Goal: Navigation & Orientation: Go to known website

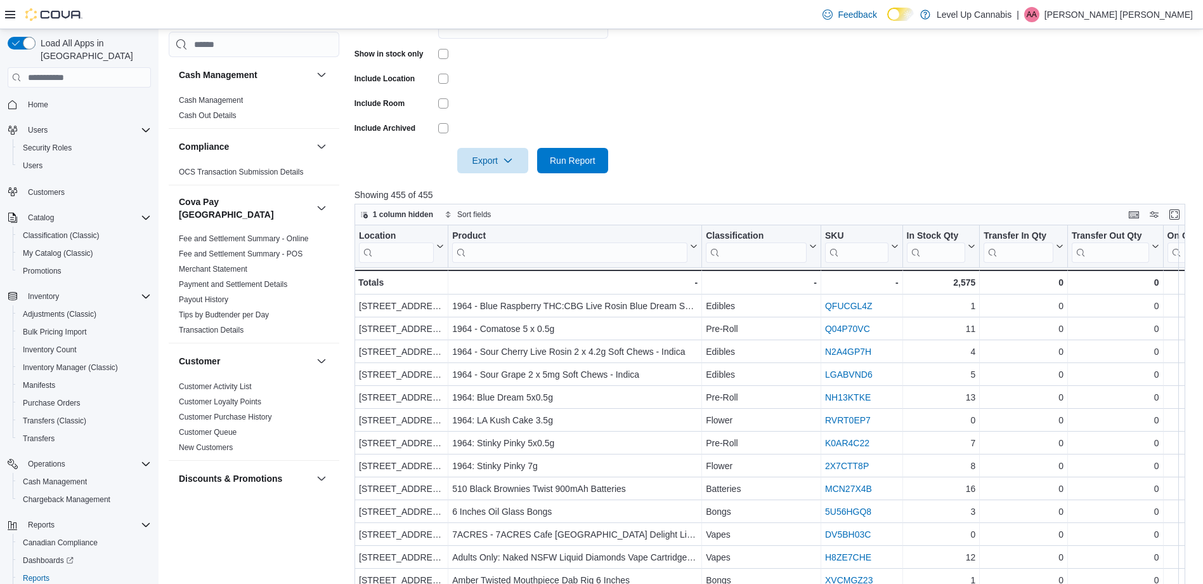
scroll to position [698, 0]
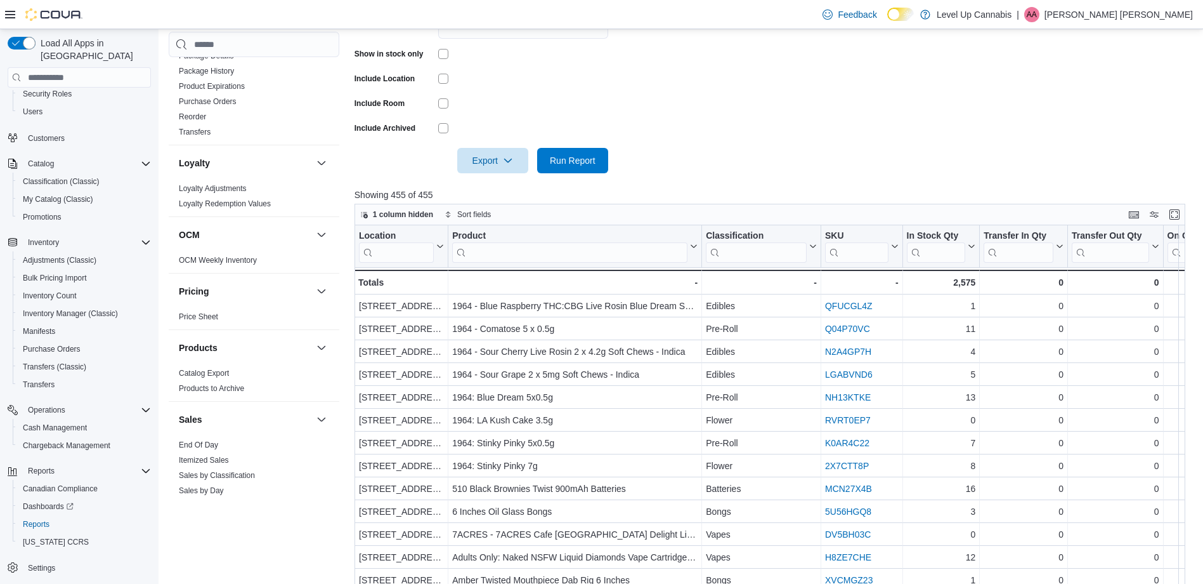
click at [490, 250] on input "search" at bounding box center [569, 252] width 235 height 20
click at [538, 253] on input "search" at bounding box center [569, 252] width 235 height 20
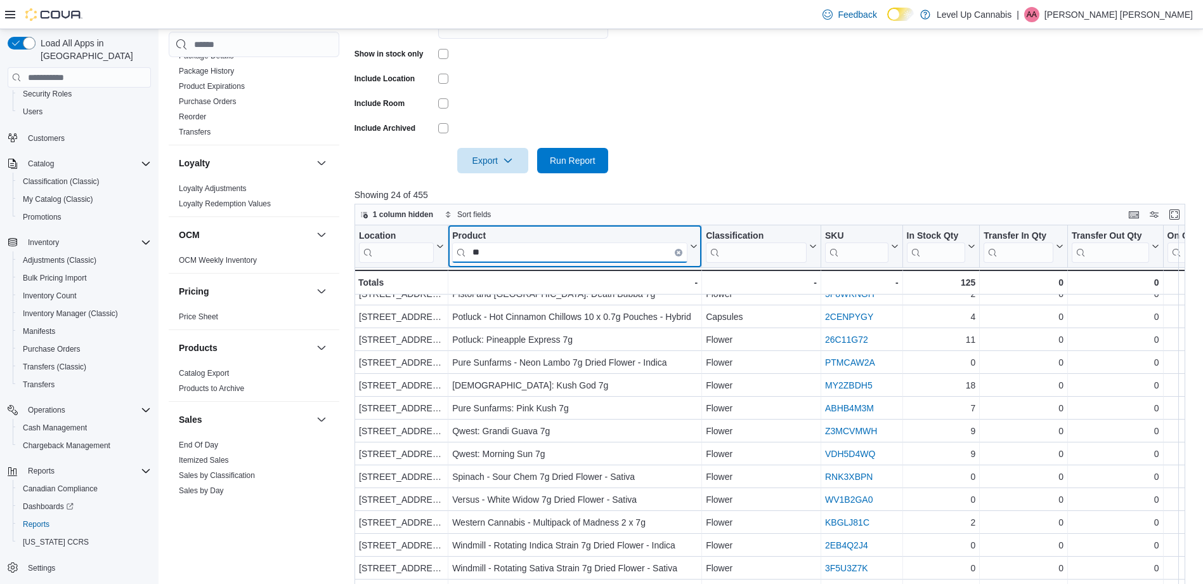
scroll to position [0, 0]
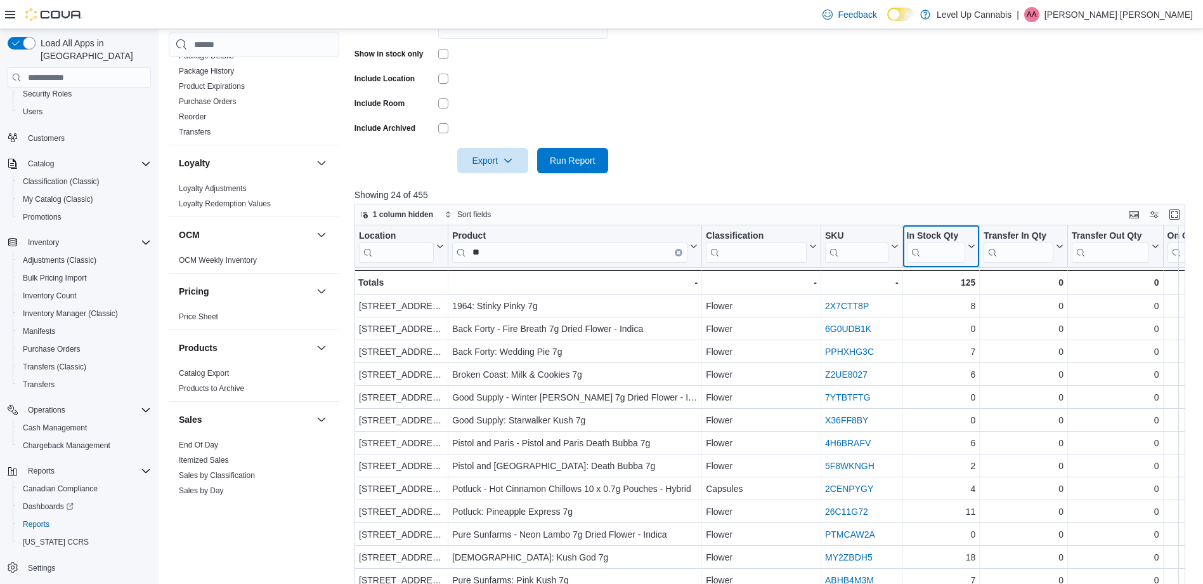
click at [974, 248] on icon at bounding box center [970, 246] width 10 height 8
click at [961, 296] on span "Sort Low-High" at bounding box center [950, 295] width 48 height 10
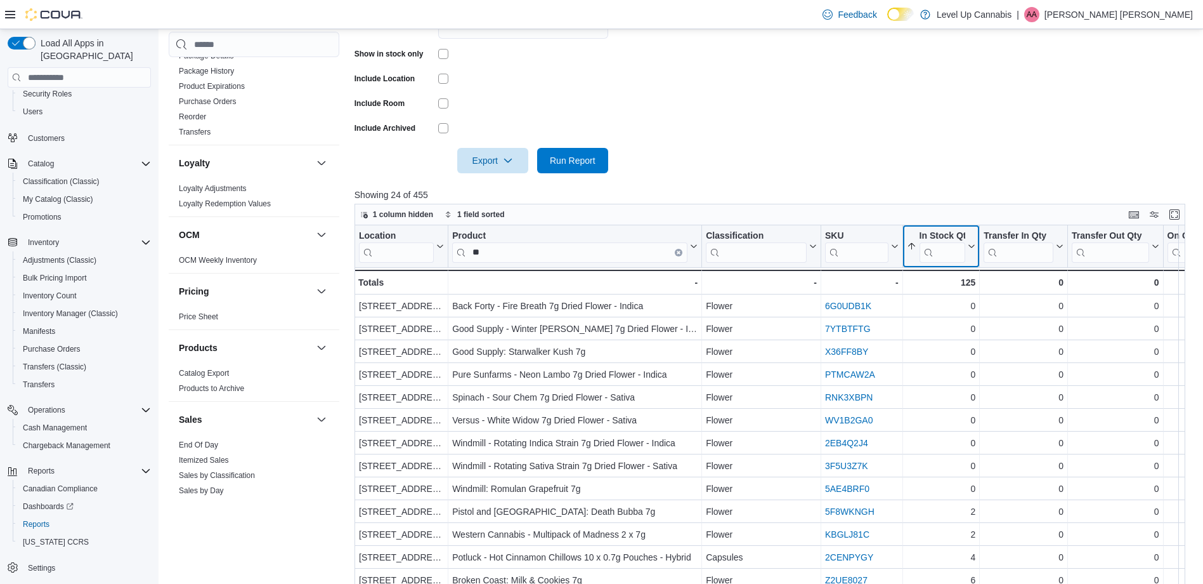
click at [972, 239] on button "In Stock Qty" at bounding box center [940, 246] width 69 height 32
click at [964, 309] on span "Sort High-Low" at bounding box center [950, 310] width 48 height 10
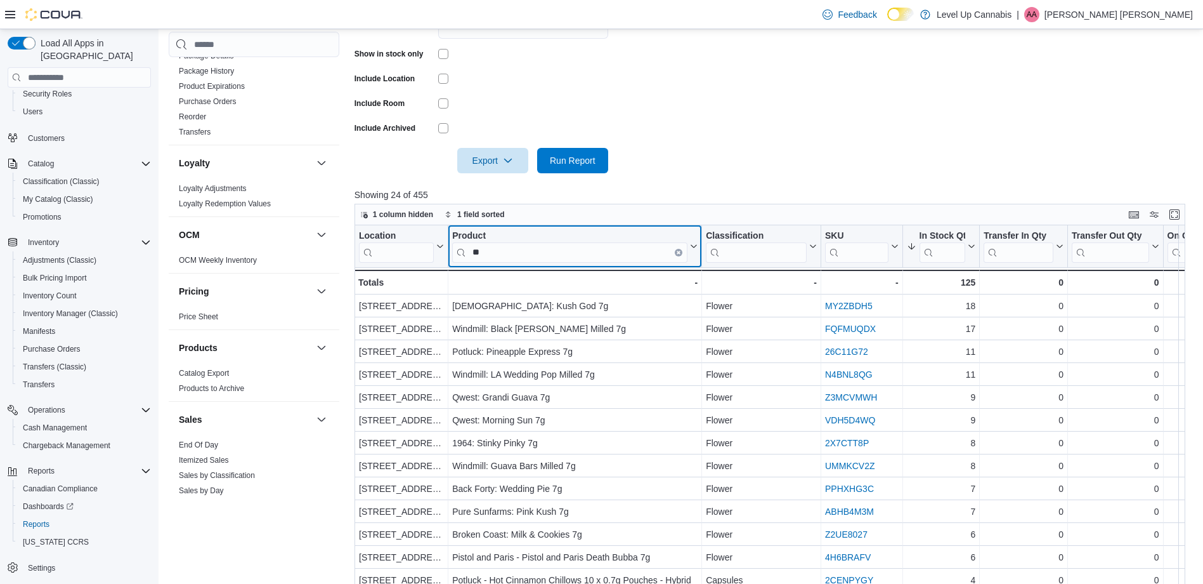
click at [499, 253] on input "**" at bounding box center [569, 252] width 235 height 20
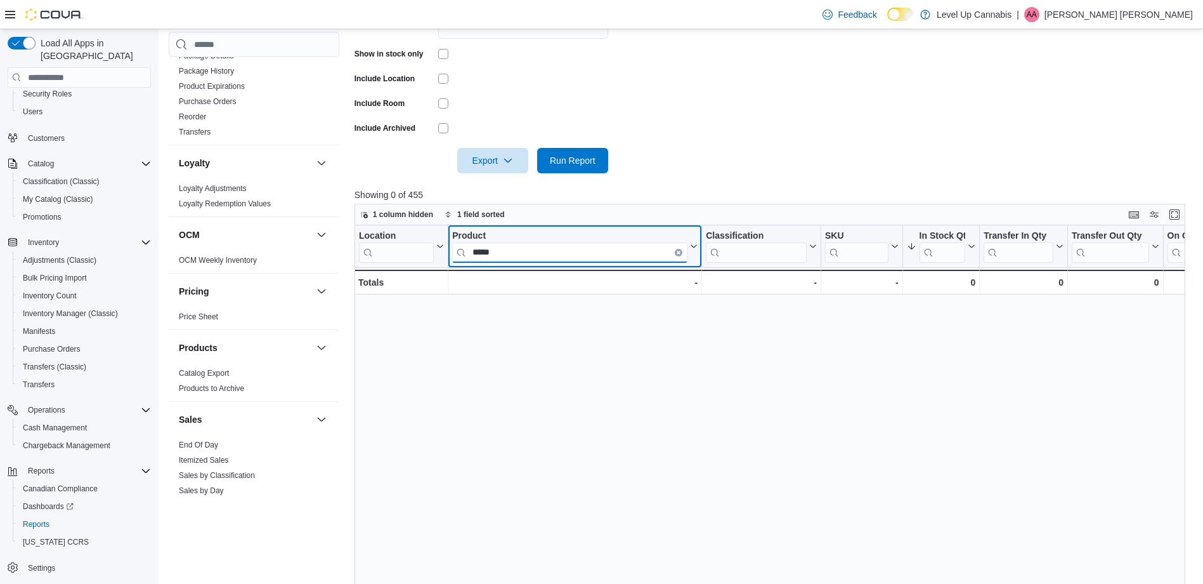
drag, startPoint x: 500, startPoint y: 253, endPoint x: 464, endPoint y: 254, distance: 35.5
click at [465, 254] on input "*****" at bounding box center [569, 252] width 235 height 20
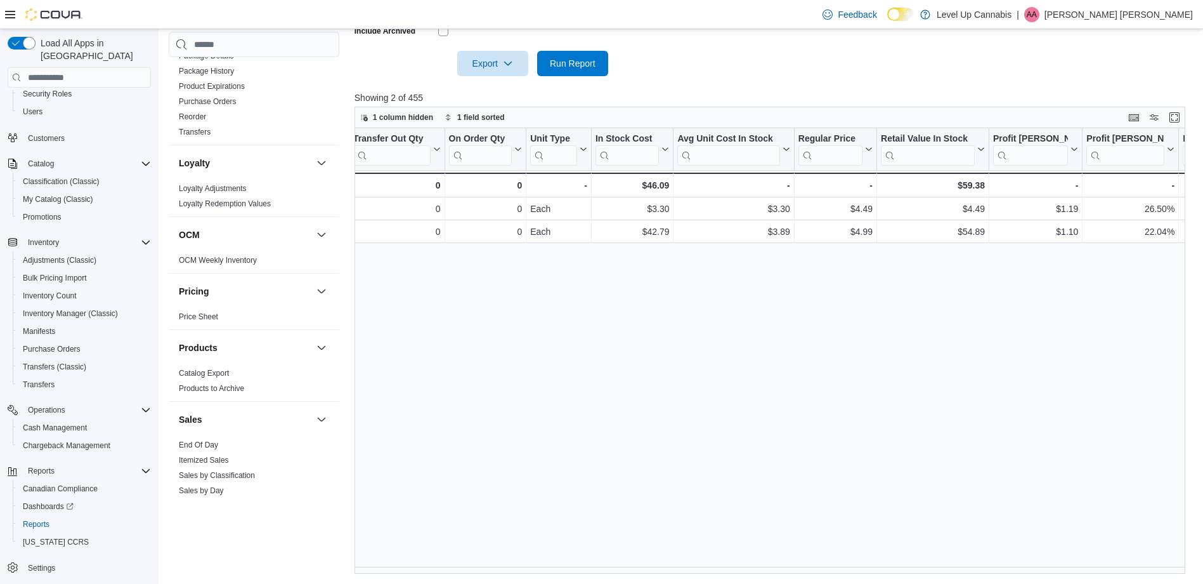
scroll to position [0, 19]
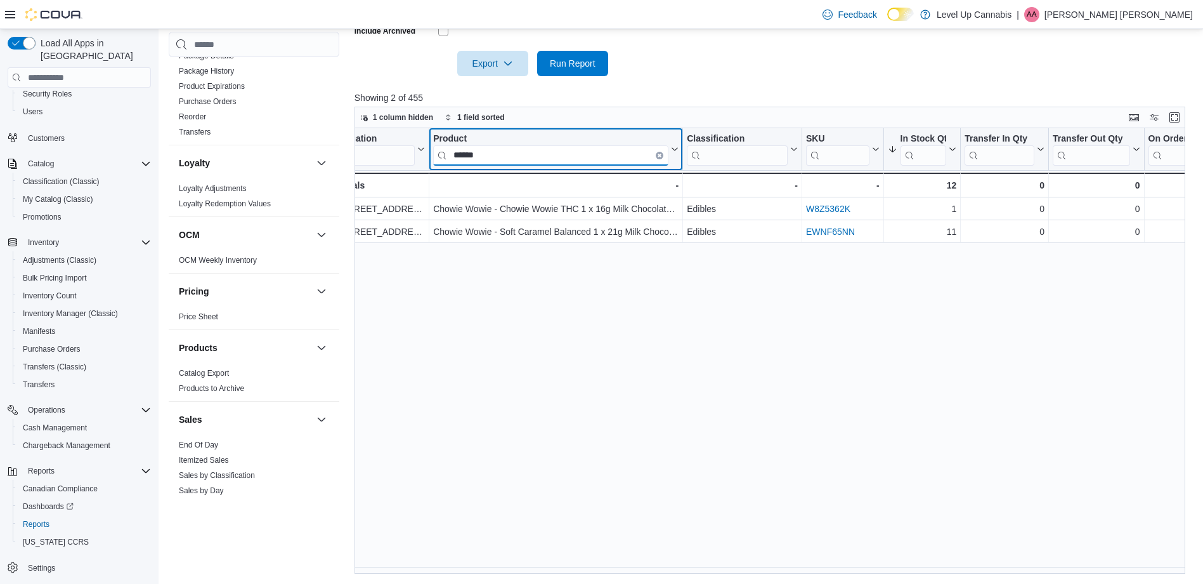
drag, startPoint x: 508, startPoint y: 159, endPoint x: 339, endPoint y: 158, distance: 169.3
click at [339, 158] on div "Cash Management Cash Management Cash Out Details Compliance OCS Transaction Sub…" at bounding box center [682, 125] width 1026 height 897
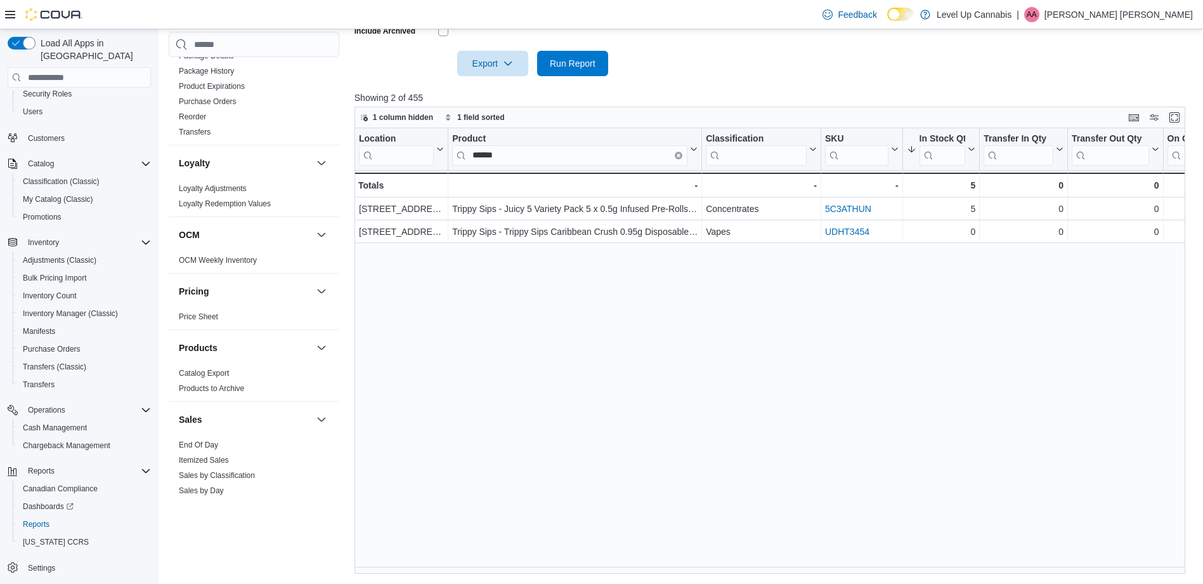
click at [537, 574] on div "Reports Feedback Cash Management Cash Management Cash Out Details Compliance OC…" at bounding box center [682, 99] width 1046 height 969
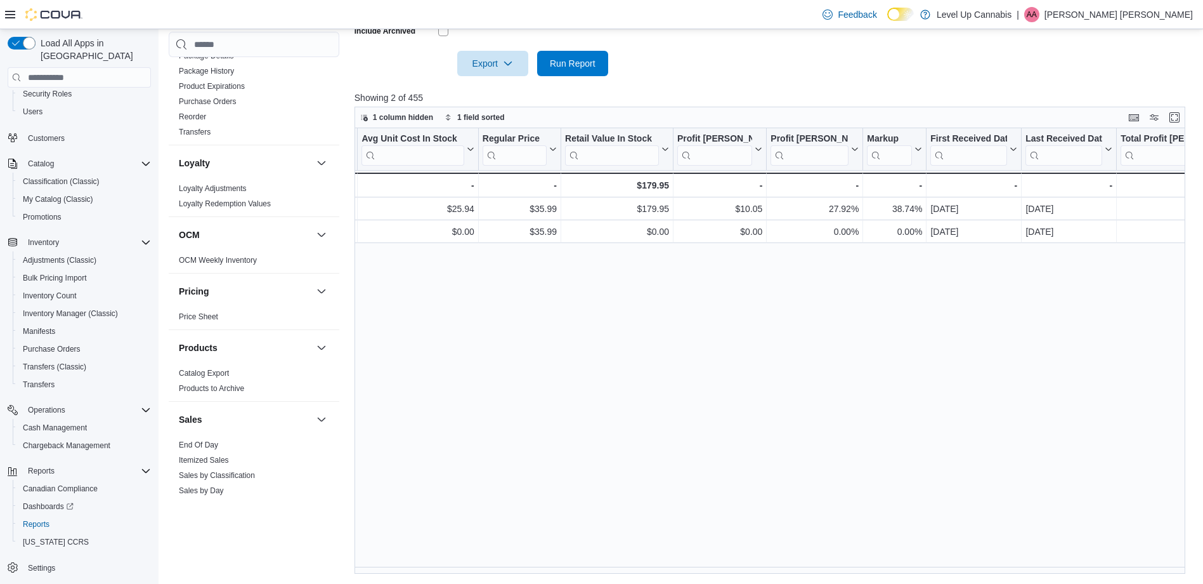
scroll to position [0, 1060]
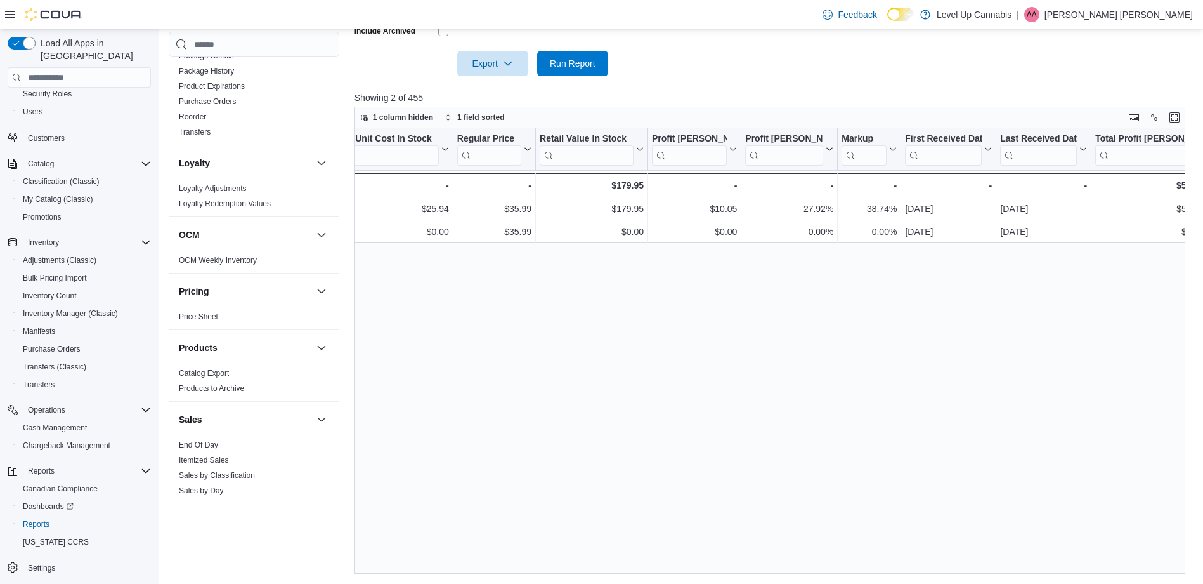
click at [729, 564] on div "Location Click to view column header actions Product ****** Click to view colum…" at bounding box center [775, 350] width 840 height 445
drag, startPoint x: 727, startPoint y: 566, endPoint x: 548, endPoint y: 578, distance: 179.9
click at [548, 578] on div "Reports Feedback Cash Management Cash Management Cash Out Details Compliance OC…" at bounding box center [682, 99] width 1046 height 969
drag, startPoint x: 548, startPoint y: 578, endPoint x: 665, endPoint y: 573, distance: 117.4
click at [665, 573] on div "Reports Feedback Cash Management Cash Management Cash Out Details Compliance OC…" at bounding box center [682, 99] width 1046 height 969
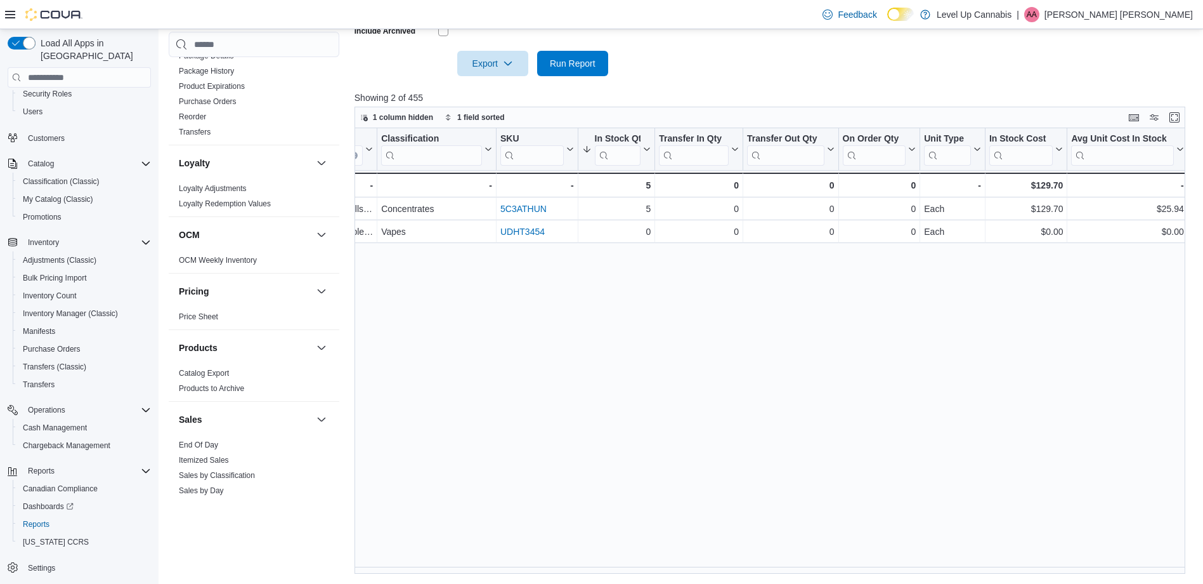
scroll to position [0, 0]
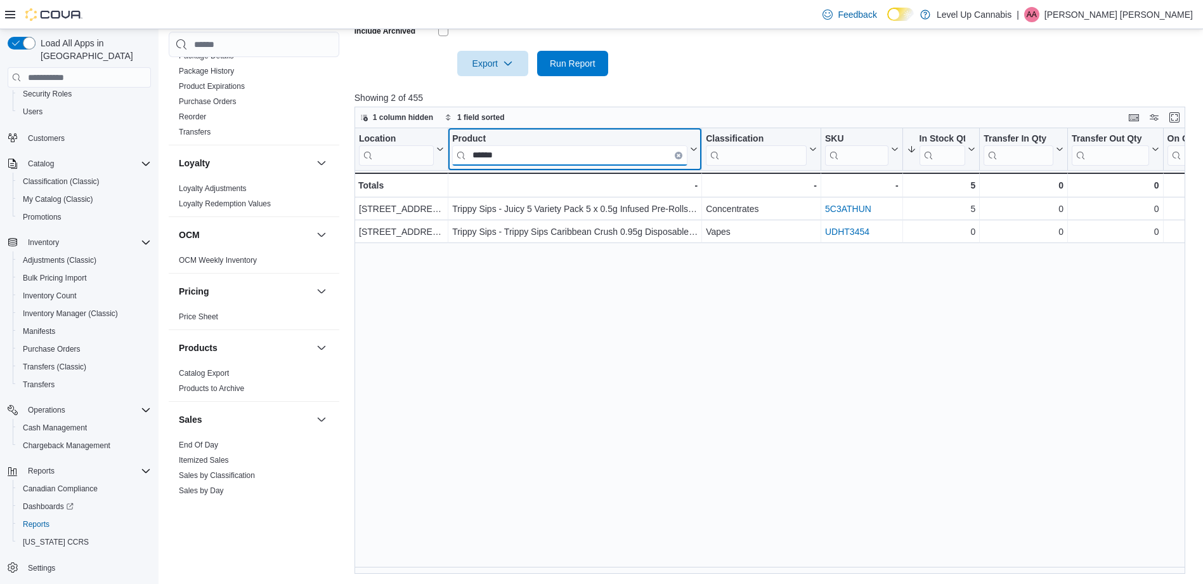
drag, startPoint x: 470, startPoint y: 159, endPoint x: 385, endPoint y: 159, distance: 85.0
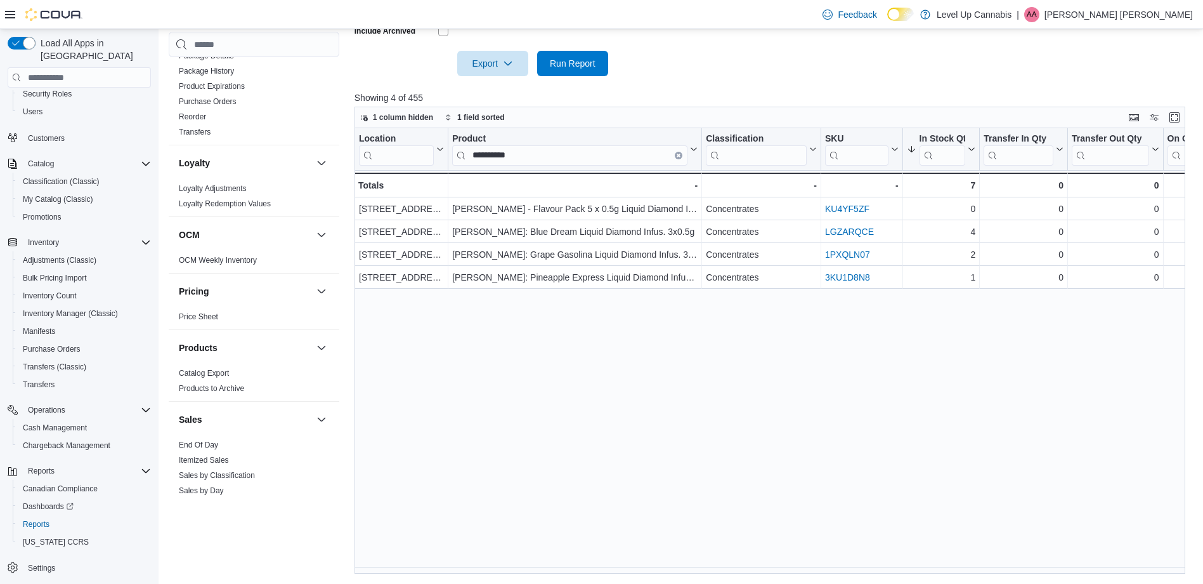
drag, startPoint x: 495, startPoint y: 566, endPoint x: 550, endPoint y: 573, distance: 54.9
click at [550, 573] on div "**********" at bounding box center [775, 350] width 840 height 445
drag, startPoint x: 565, startPoint y: 159, endPoint x: 370, endPoint y: 158, distance: 195.4
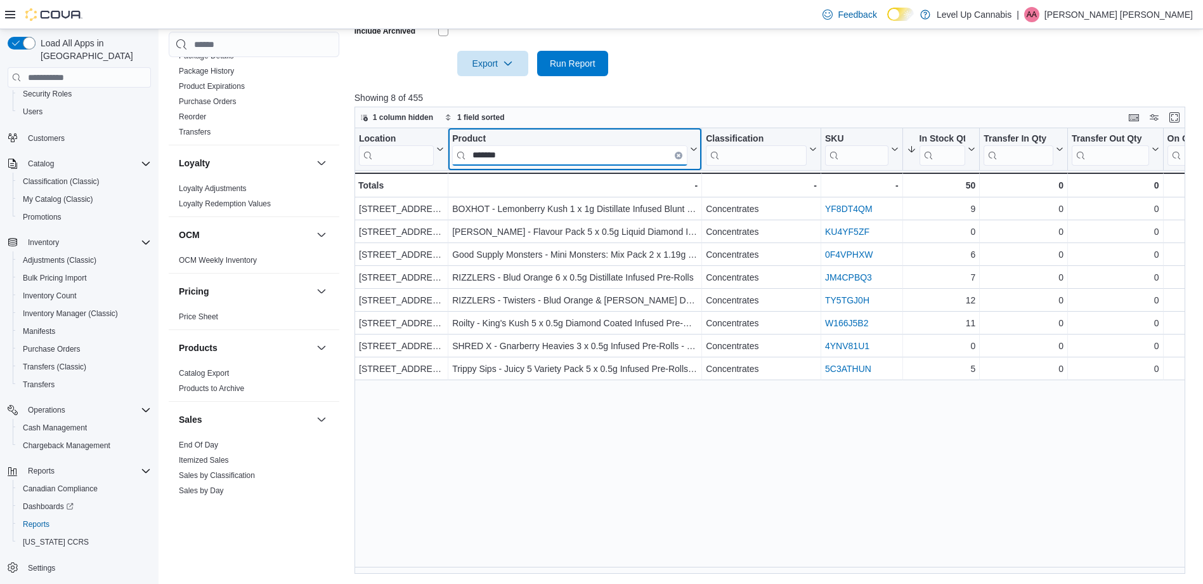
type input "*******"
click at [686, 482] on div "Location Click to view column header actions Product ******* Click to view colu…" at bounding box center [775, 350] width 840 height 445
click at [970, 150] on icon at bounding box center [970, 149] width 10 height 8
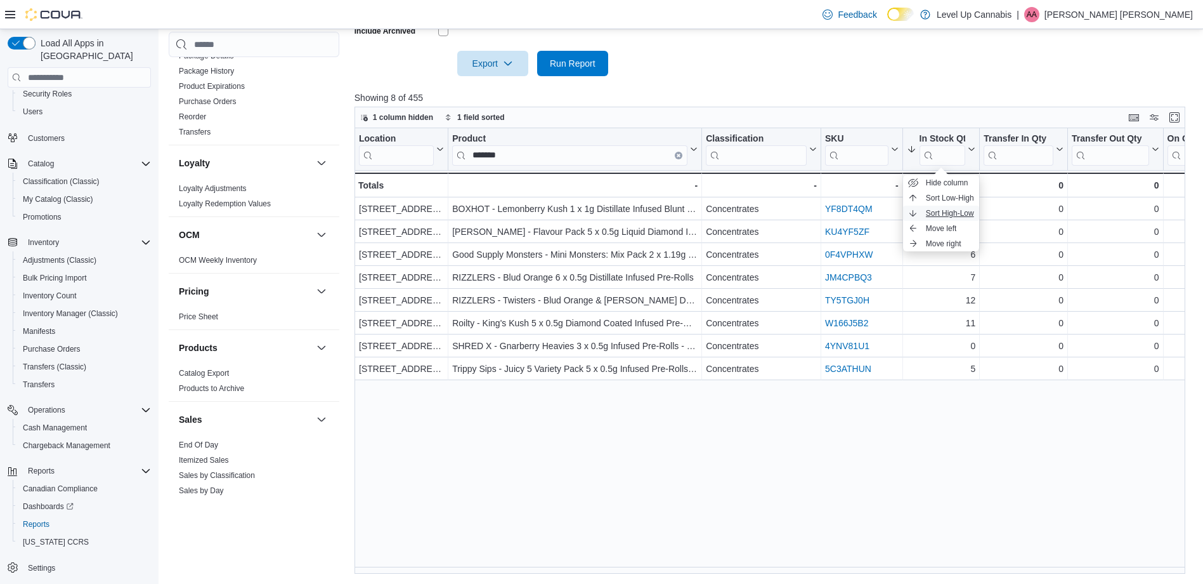
click at [957, 207] on button "Sort High-Low" at bounding box center [941, 212] width 76 height 15
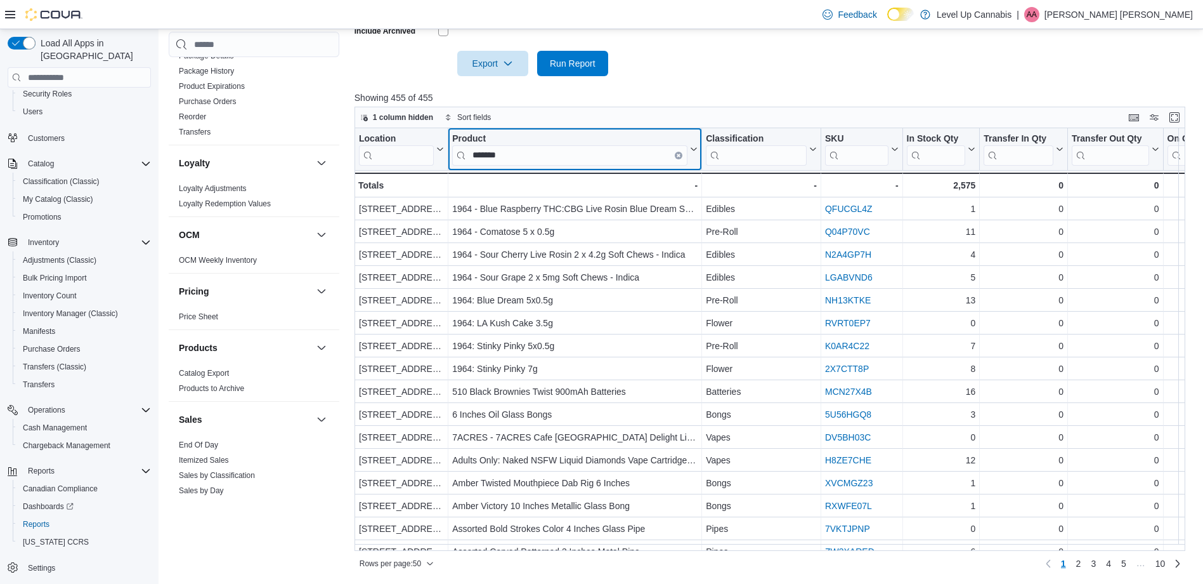
click at [518, 153] on input "*******" at bounding box center [569, 155] width 235 height 20
click at [974, 152] on icon at bounding box center [970, 149] width 10 height 8
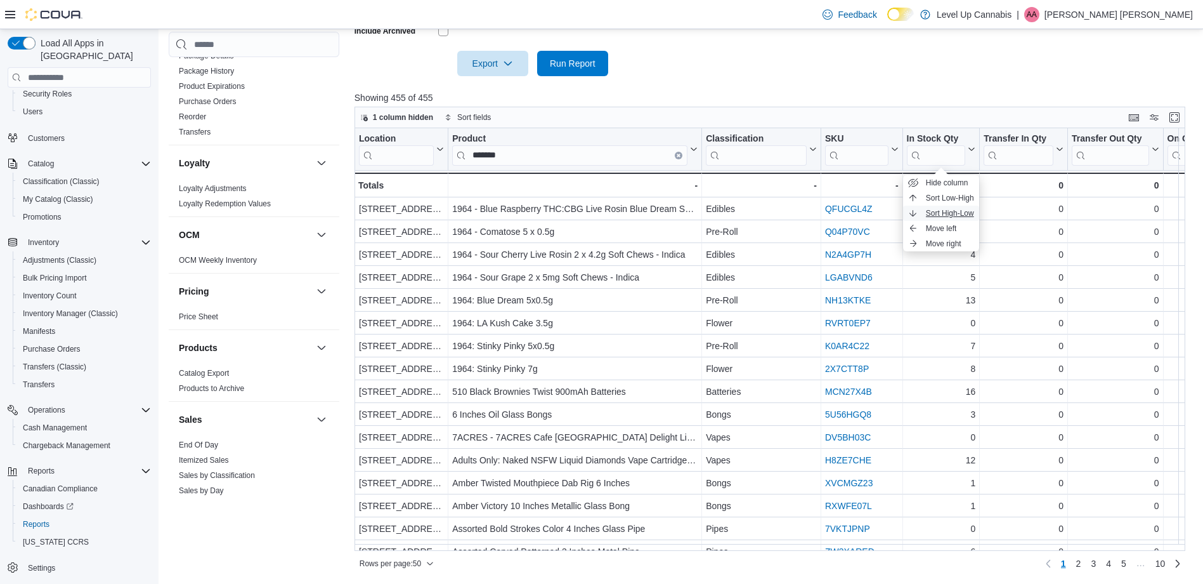
click at [958, 211] on span "Sort High-Low" at bounding box center [950, 213] width 48 height 10
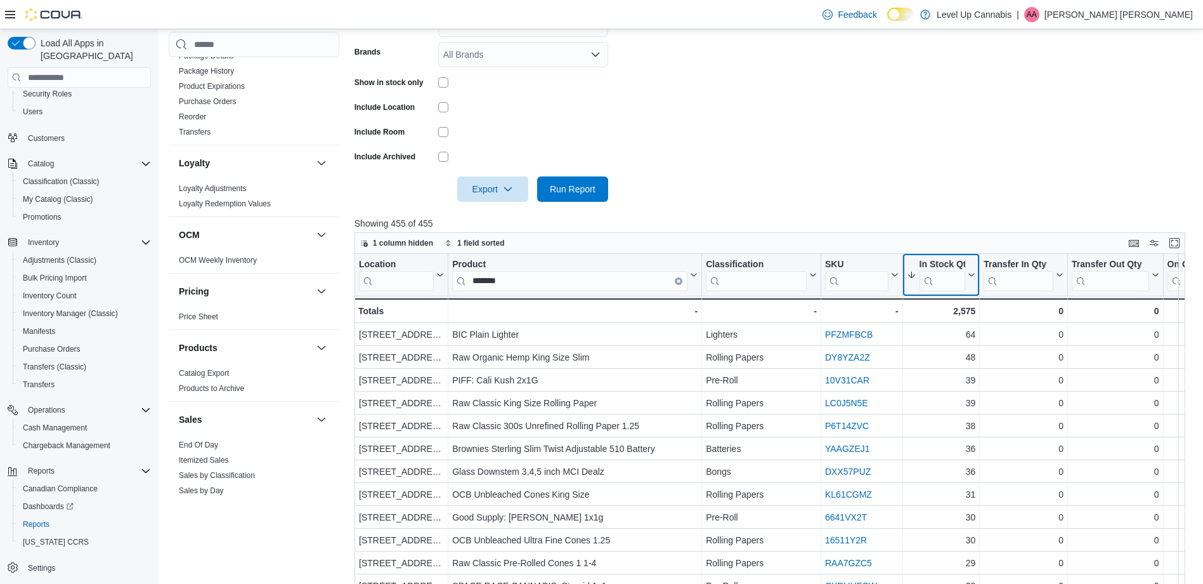
scroll to position [287, 0]
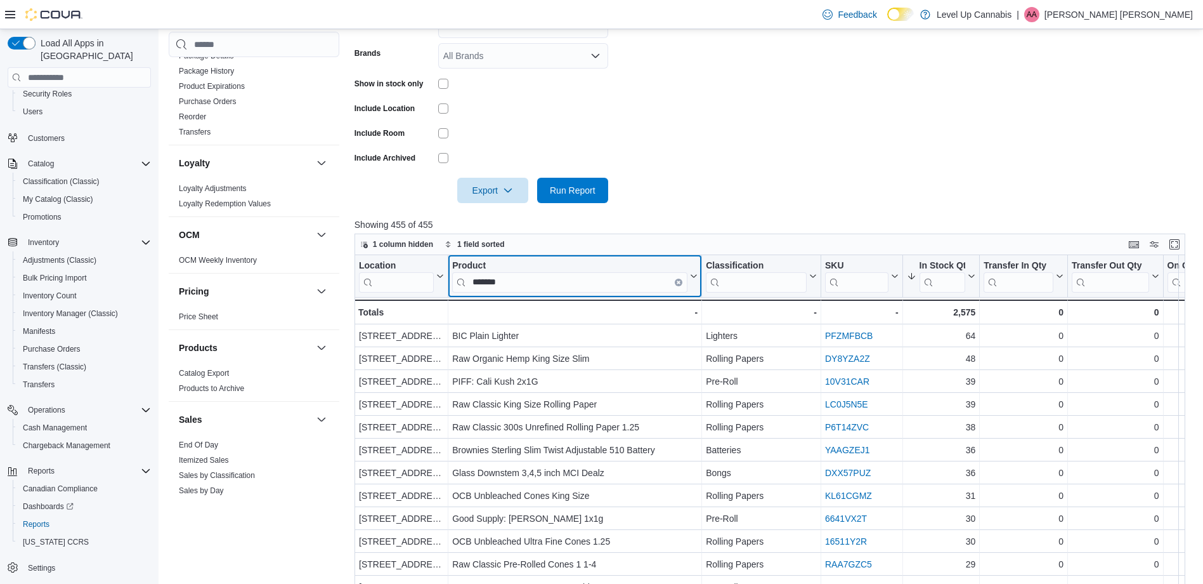
click at [540, 280] on input "*******" at bounding box center [569, 282] width 235 height 20
drag, startPoint x: 678, startPoint y: 282, endPoint x: 629, endPoint y: 288, distance: 49.2
click at [678, 283] on icon "Clear input" at bounding box center [678, 282] width 3 height 3
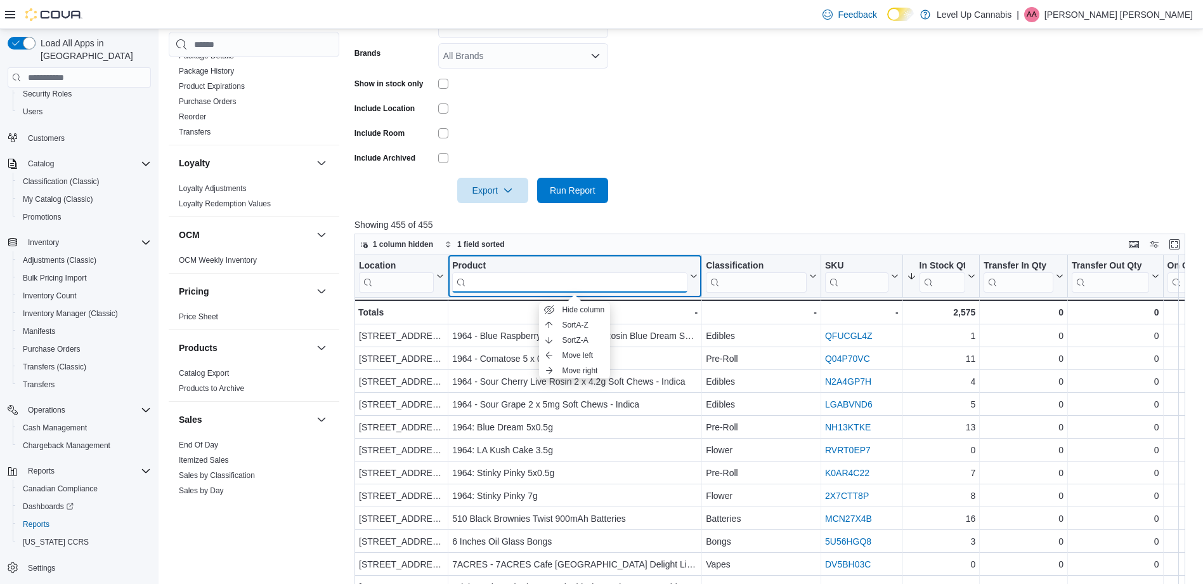
click at [498, 280] on input "search" at bounding box center [569, 282] width 235 height 20
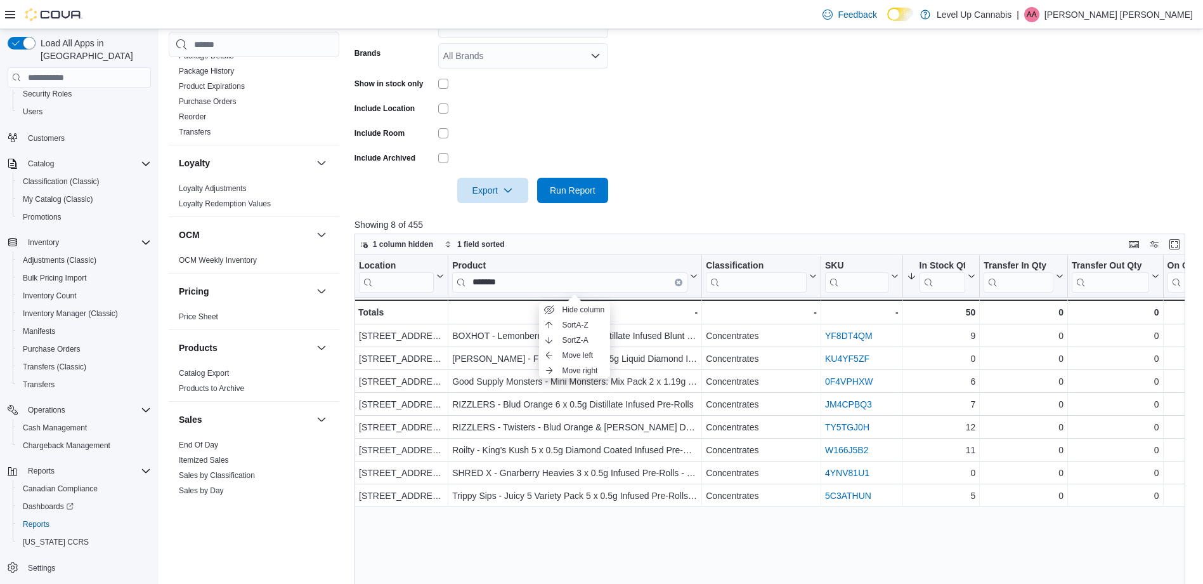
click at [670, 519] on div "Location Click to view column header actions Product ******* Click to view colu…" at bounding box center [775, 477] width 840 height 445
click at [632, 289] on input "*******" at bounding box center [569, 282] width 235 height 20
click at [592, 512] on div "Location Click to view column header actions Product ******* Click to view colu…" at bounding box center [775, 477] width 840 height 445
click at [621, 306] on div "-" at bounding box center [574, 311] width 245 height 15
click at [582, 325] on span "Sort A-Z" at bounding box center [575, 325] width 26 height 10
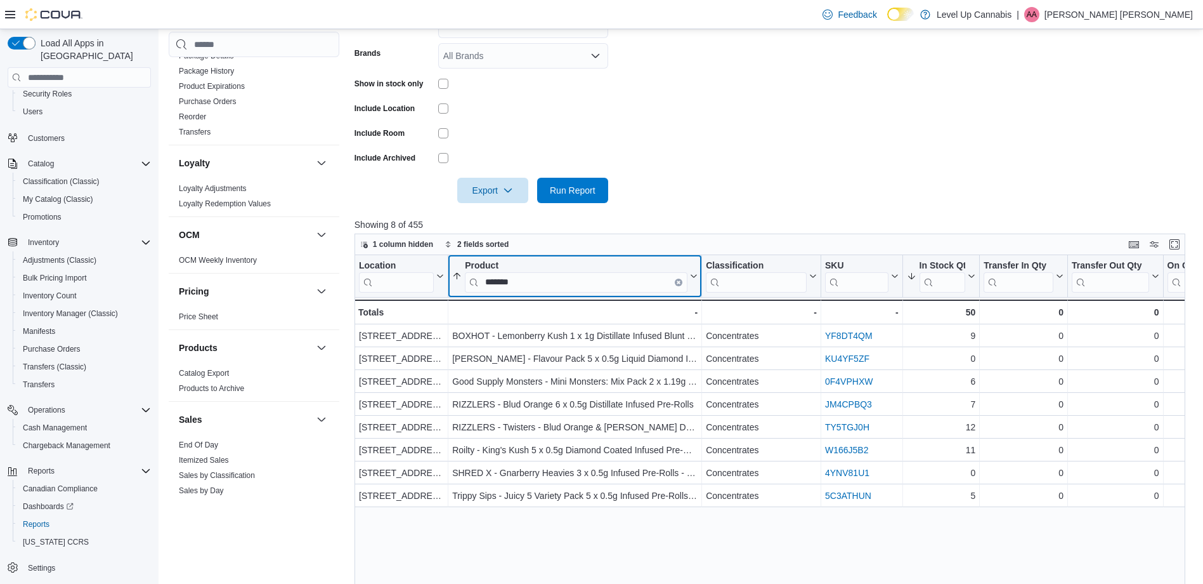
click at [523, 283] on input "*******" at bounding box center [576, 282] width 223 height 20
click at [521, 283] on input "*******" at bounding box center [576, 282] width 223 height 20
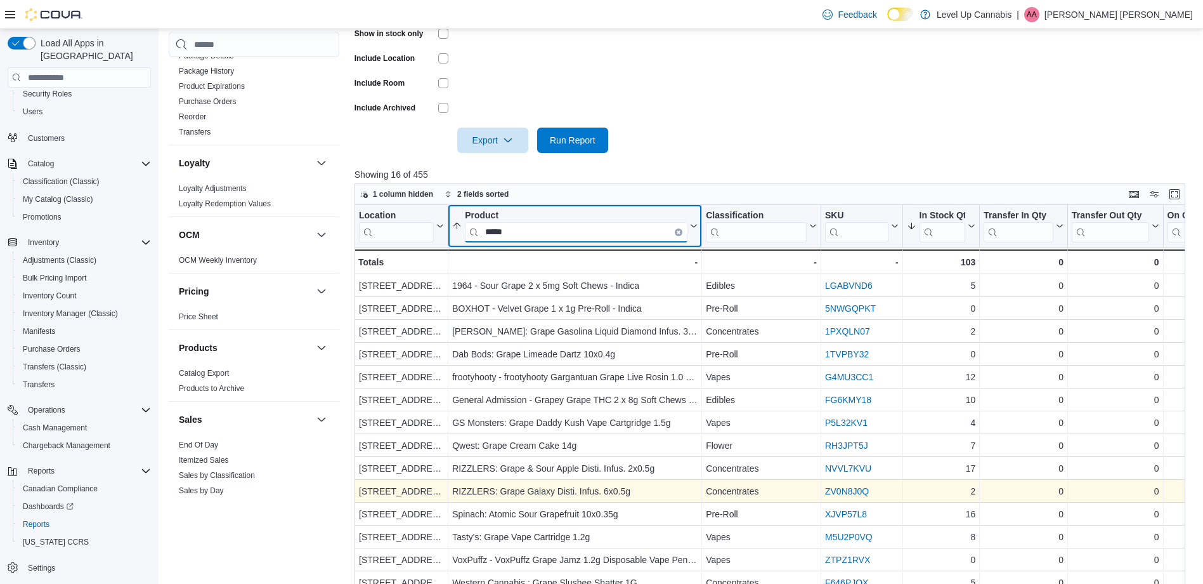
scroll to position [224, 0]
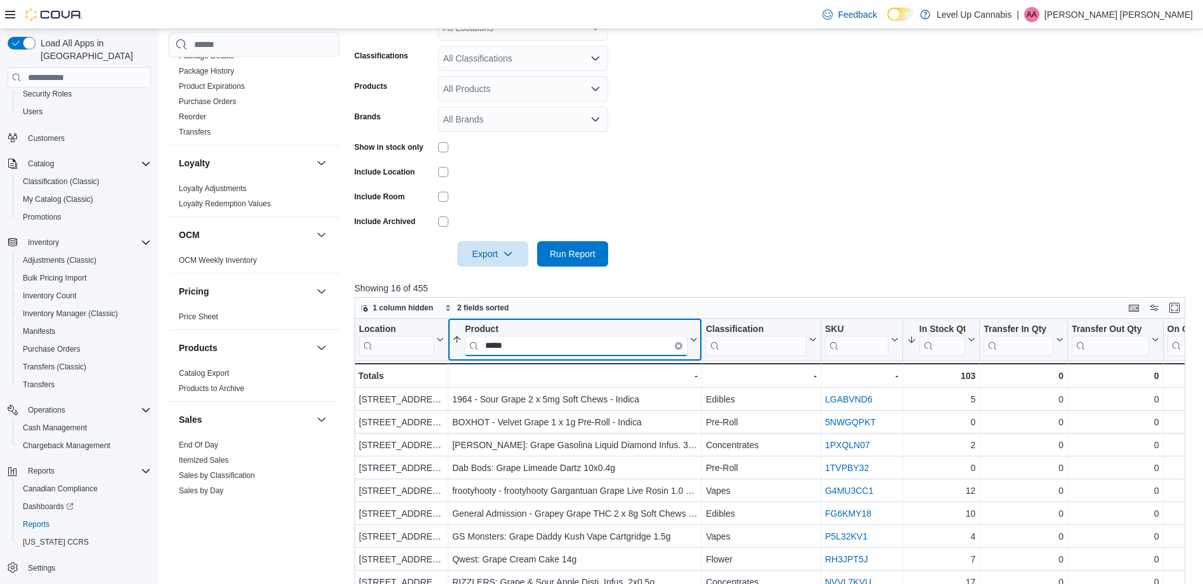
click at [575, 339] on input "*****" at bounding box center [576, 346] width 223 height 20
type input "*******"
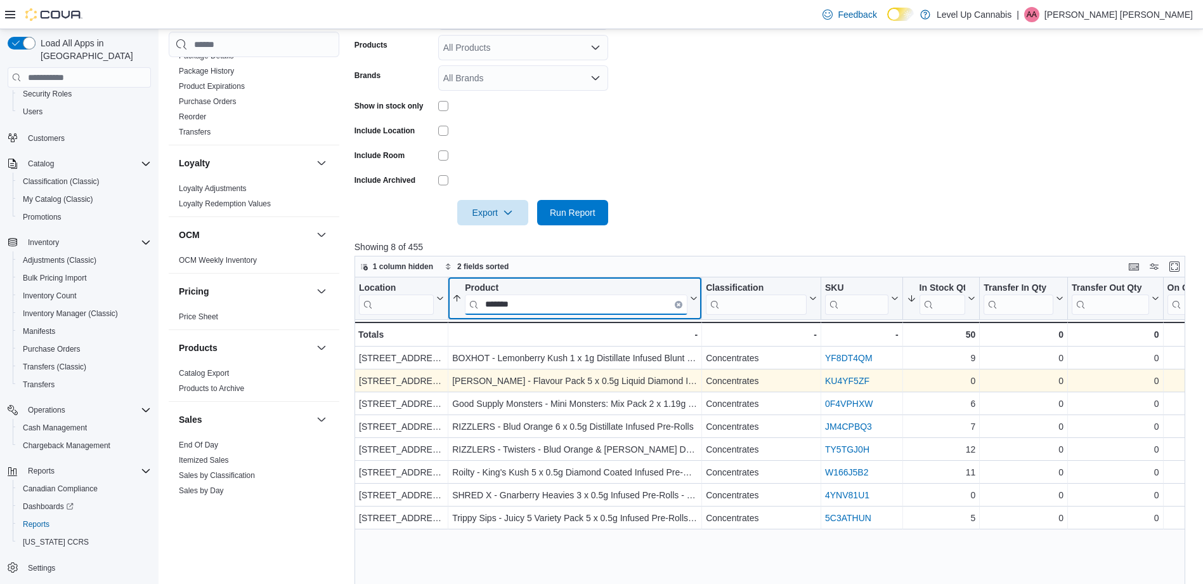
scroll to position [287, 0]
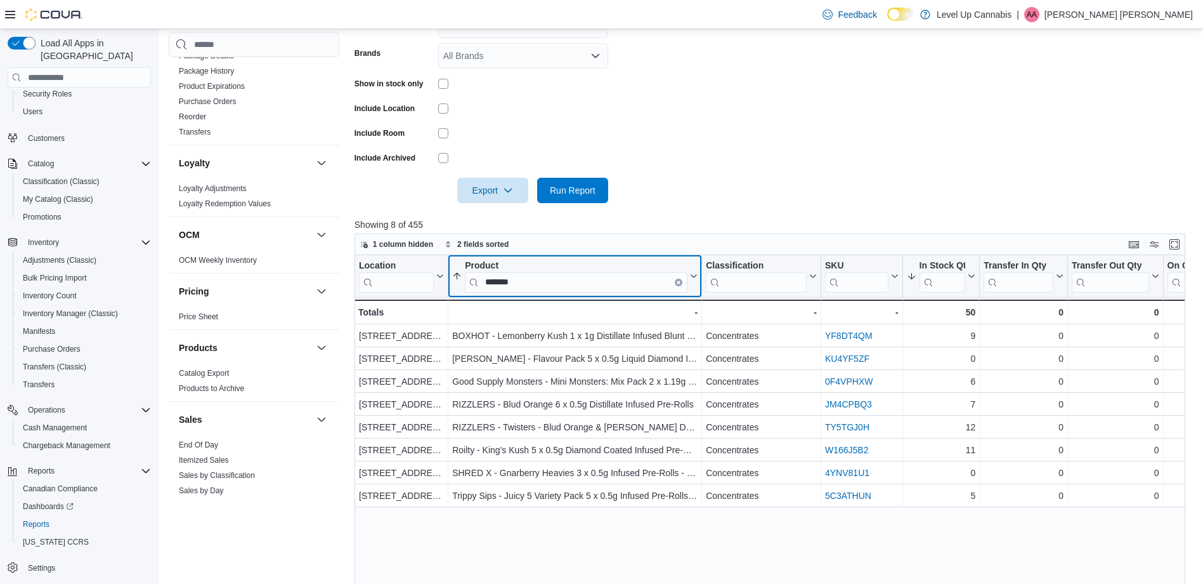
click at [678, 283] on icon "Clear input" at bounding box center [678, 282] width 3 height 3
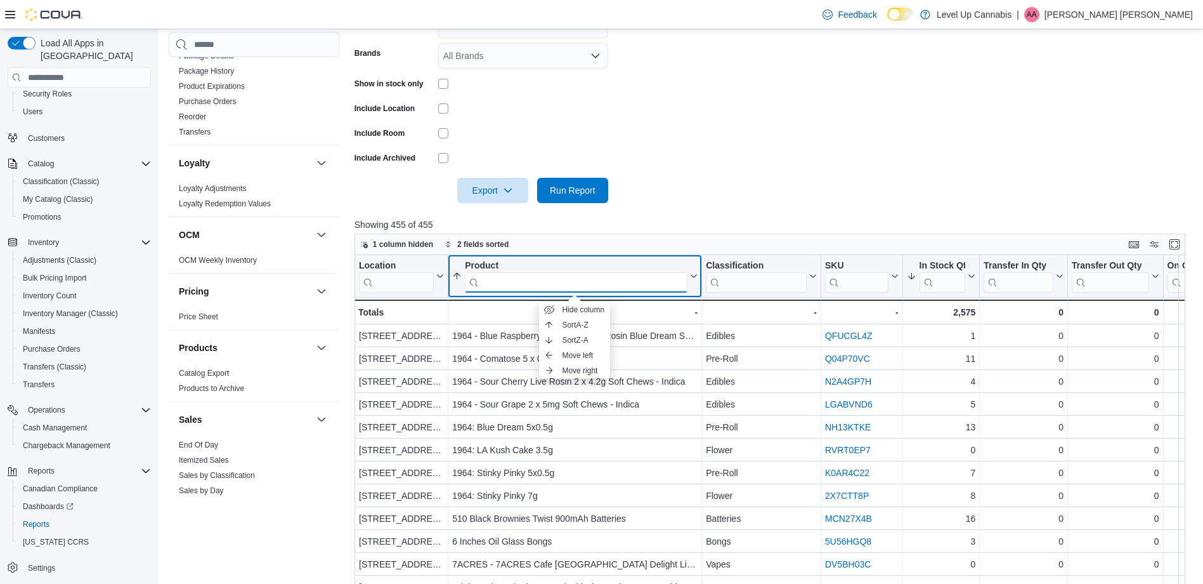
click at [634, 284] on input "search" at bounding box center [576, 282] width 223 height 20
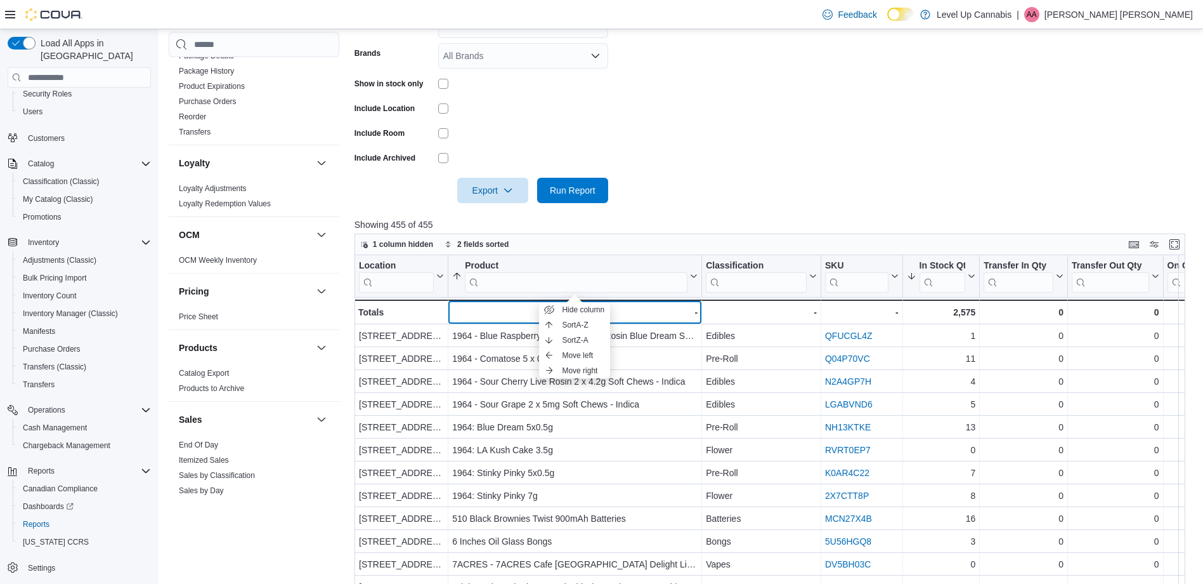
click at [639, 310] on div "-" at bounding box center [574, 311] width 245 height 15
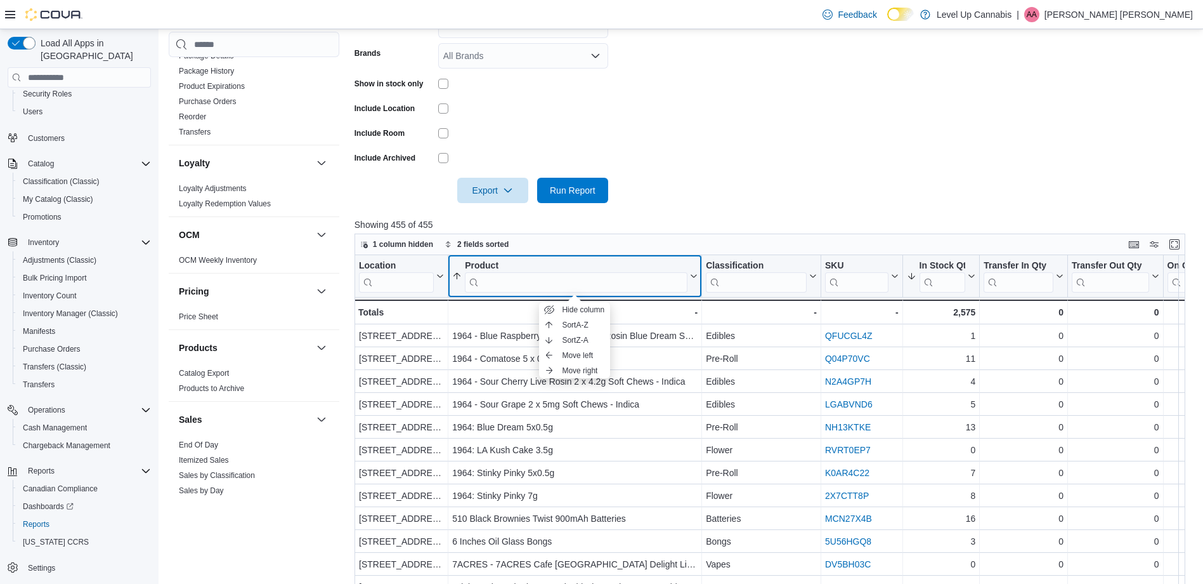
click at [625, 284] on input "search" at bounding box center [576, 282] width 223 height 20
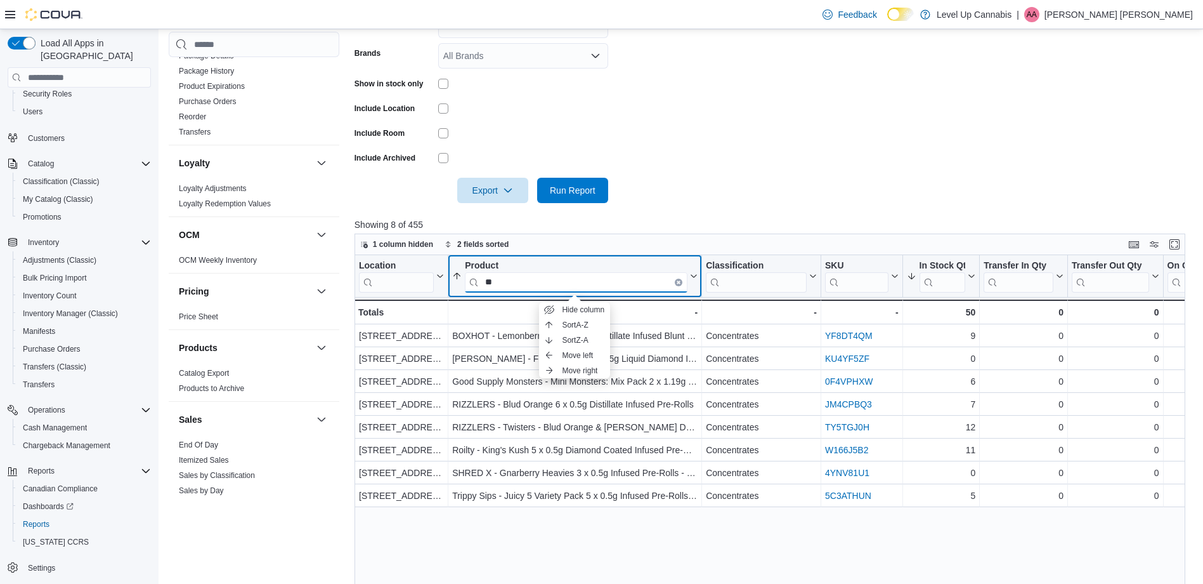
type input "*"
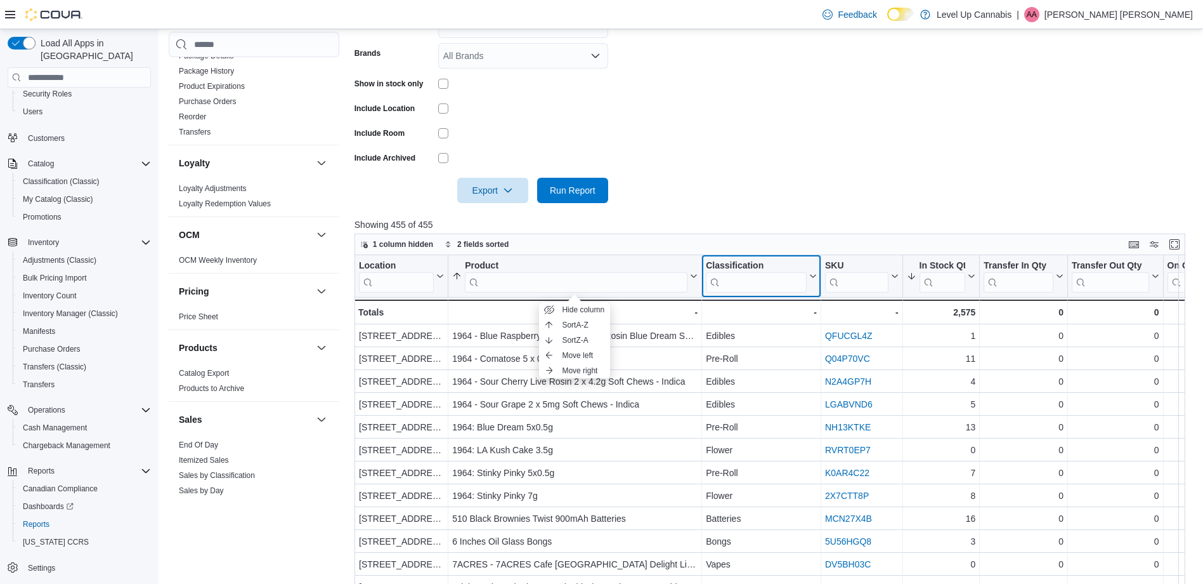
click at [812, 271] on button "Classification" at bounding box center [761, 276] width 111 height 32
click at [753, 285] on input "search" at bounding box center [756, 282] width 101 height 20
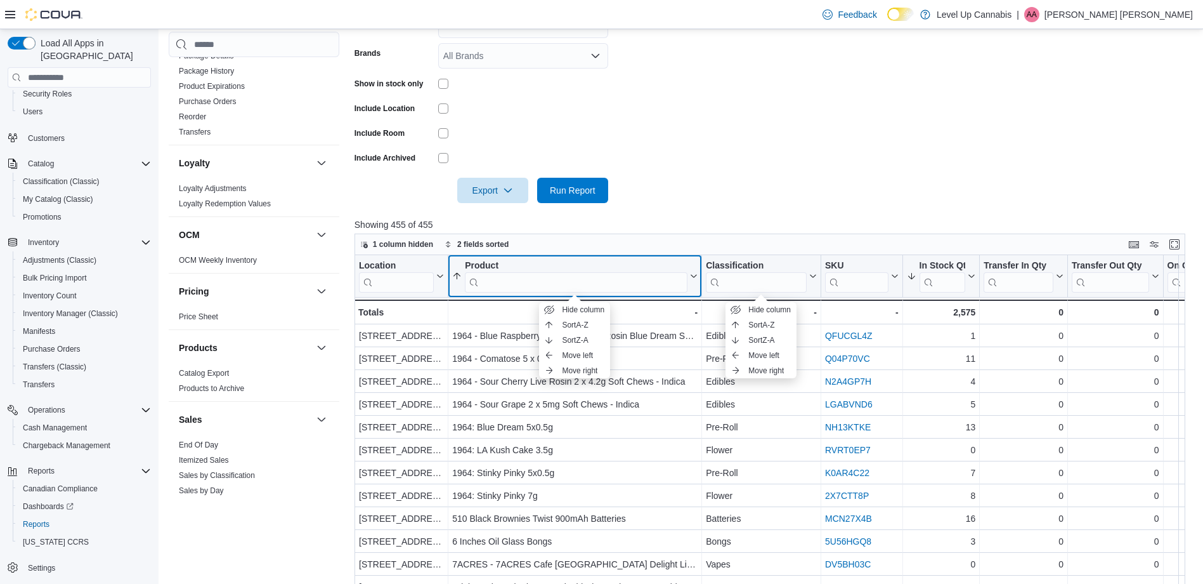
click at [590, 278] on input "search" at bounding box center [576, 282] width 223 height 20
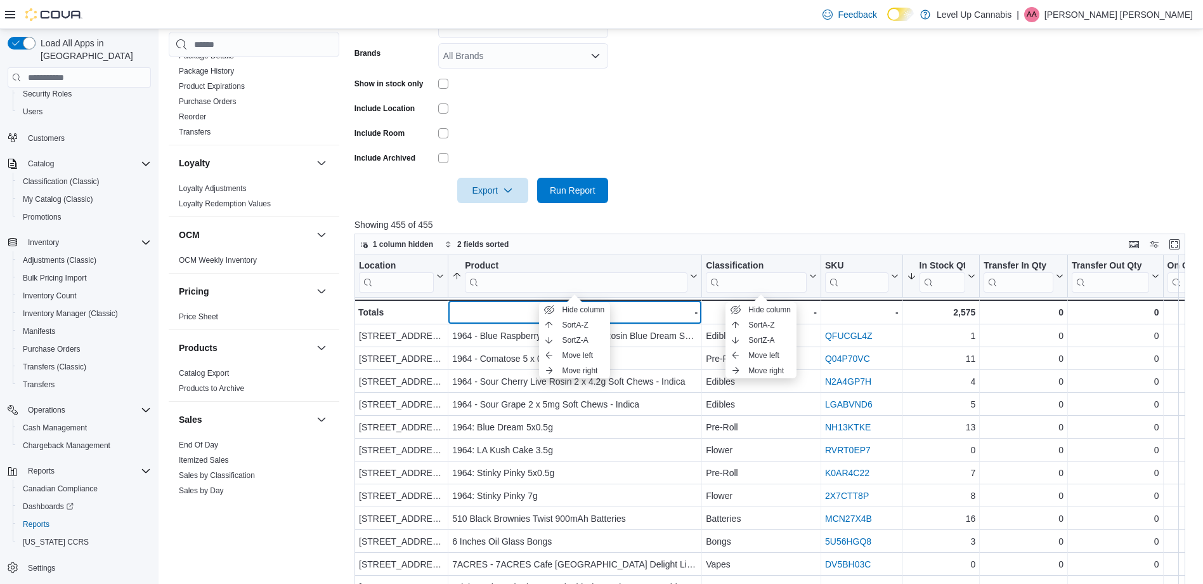
click at [630, 311] on div "-" at bounding box center [574, 311] width 245 height 15
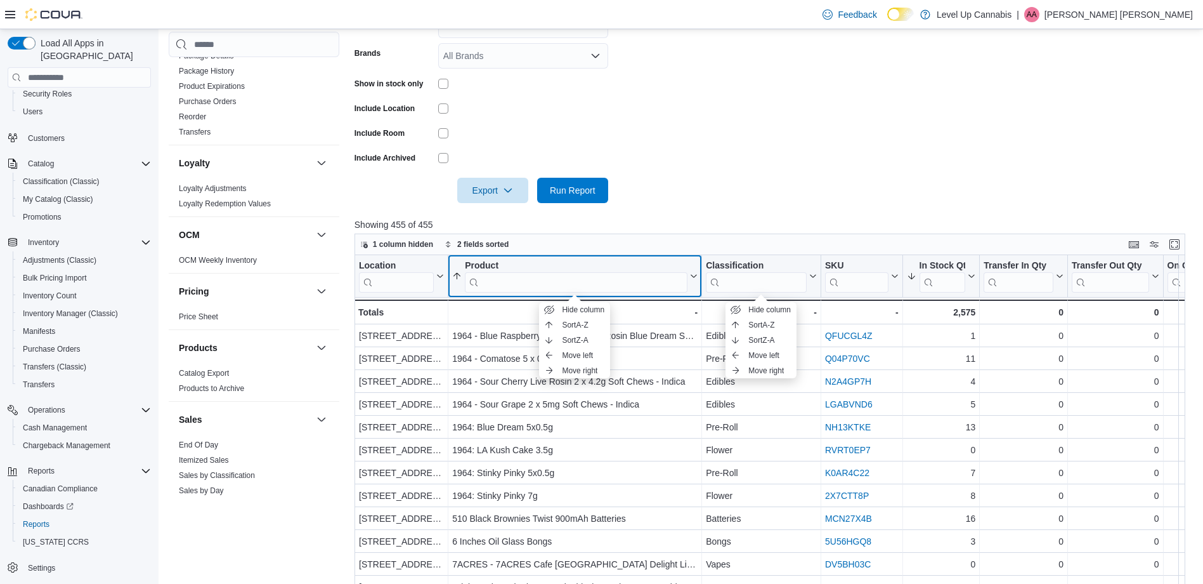
click at [628, 284] on input "search" at bounding box center [576, 282] width 223 height 20
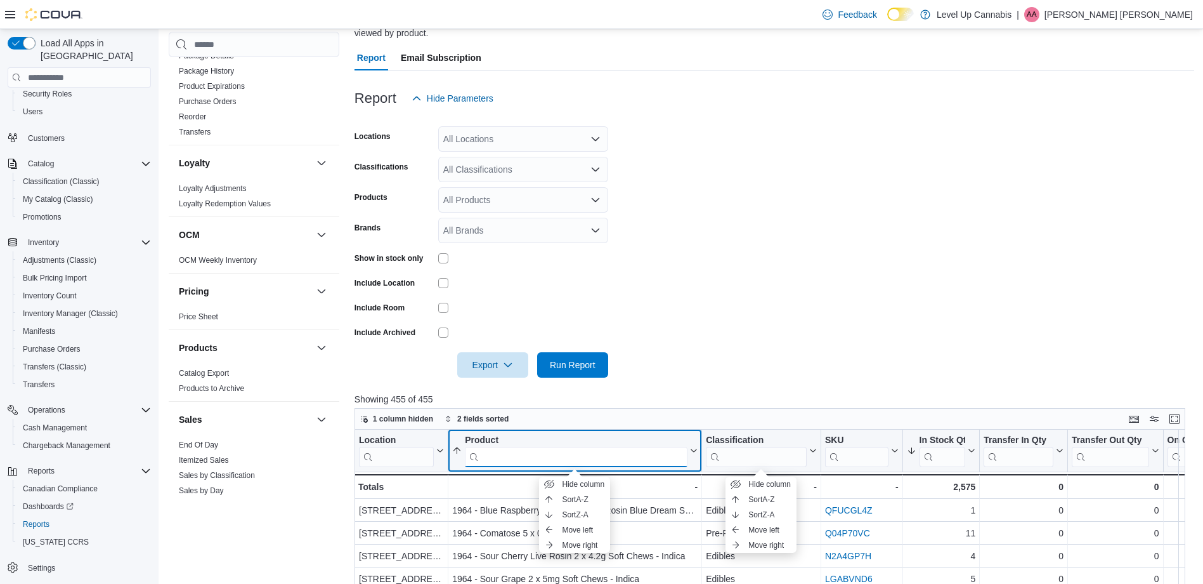
scroll to position [224, 0]
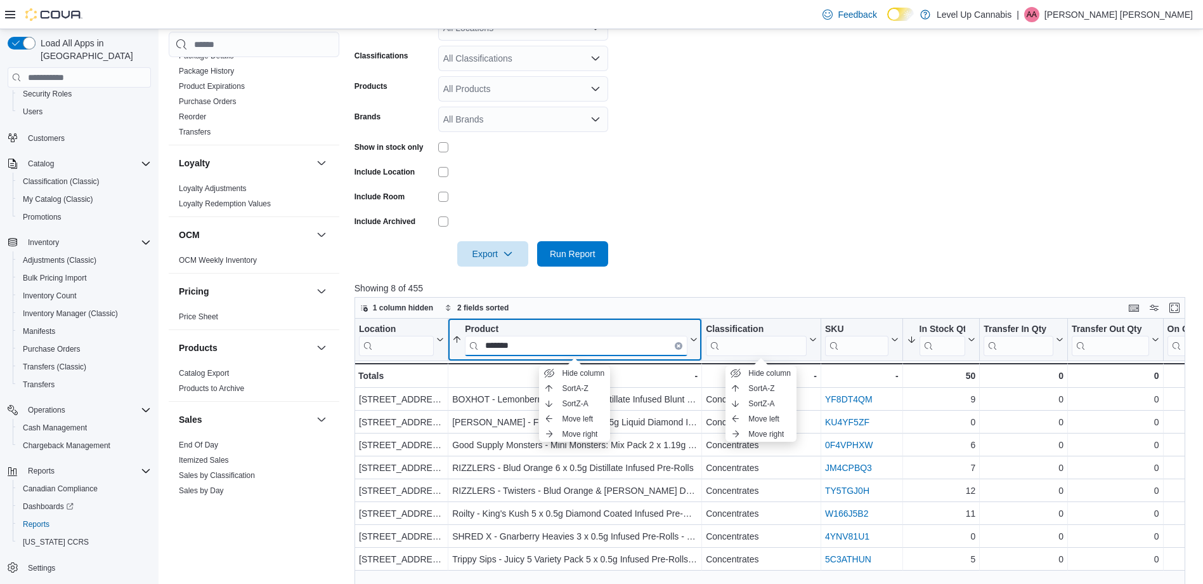
click at [615, 341] on input "*******" at bounding box center [576, 346] width 223 height 20
drag, startPoint x: 457, startPoint y: 325, endPoint x: 431, endPoint y: 322, distance: 26.2
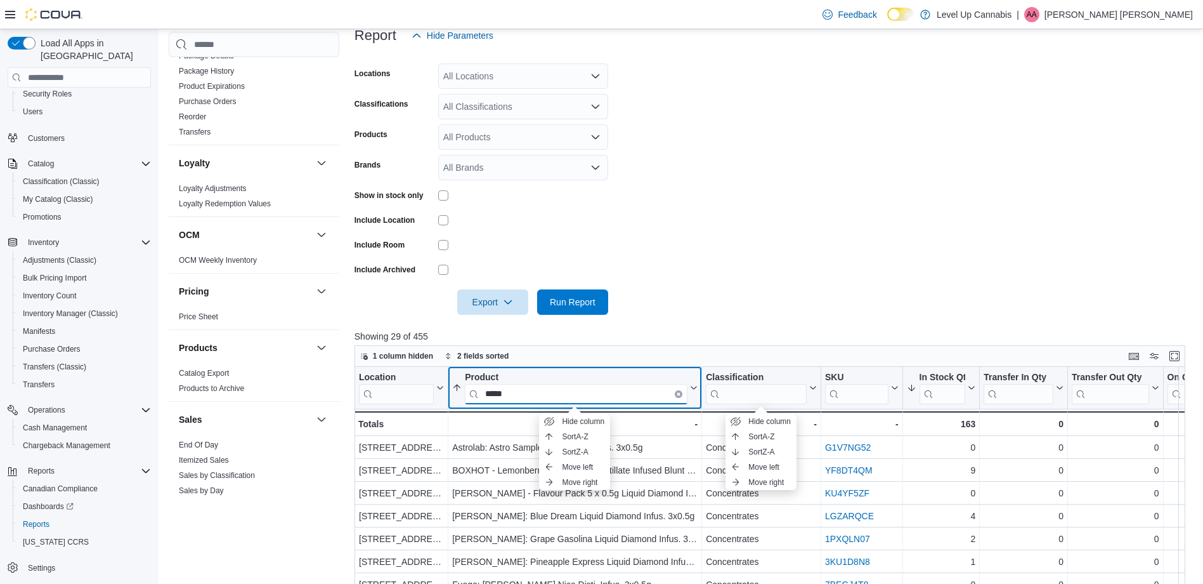
scroll to position [160, 0]
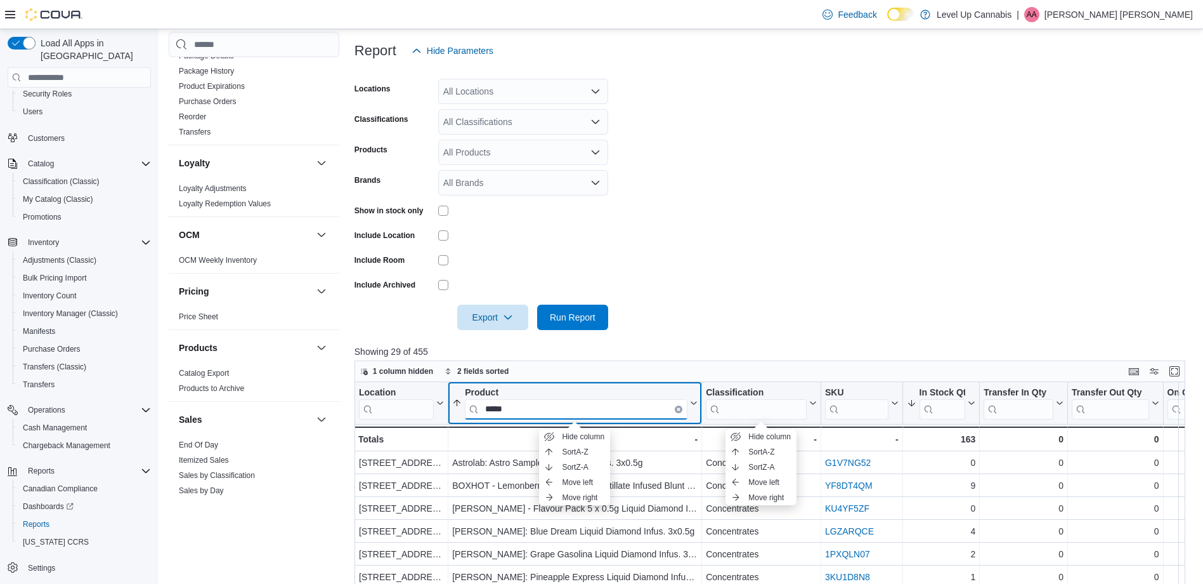
type input "*****"
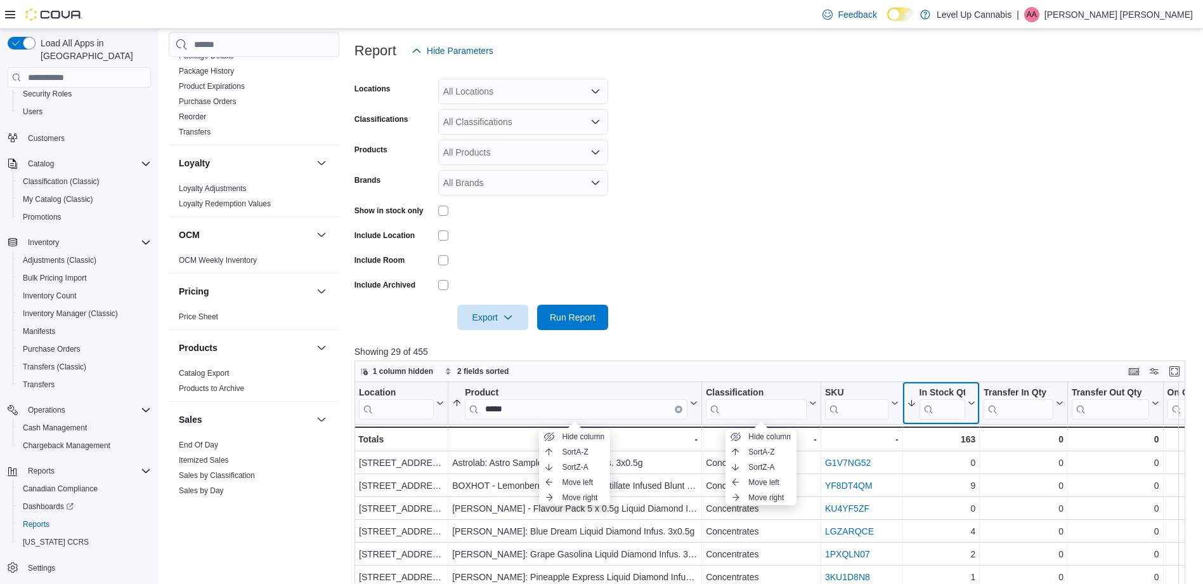
click at [970, 406] on icon at bounding box center [970, 403] width 10 height 8
click at [954, 466] on span "Sort High-Low" at bounding box center [950, 467] width 48 height 10
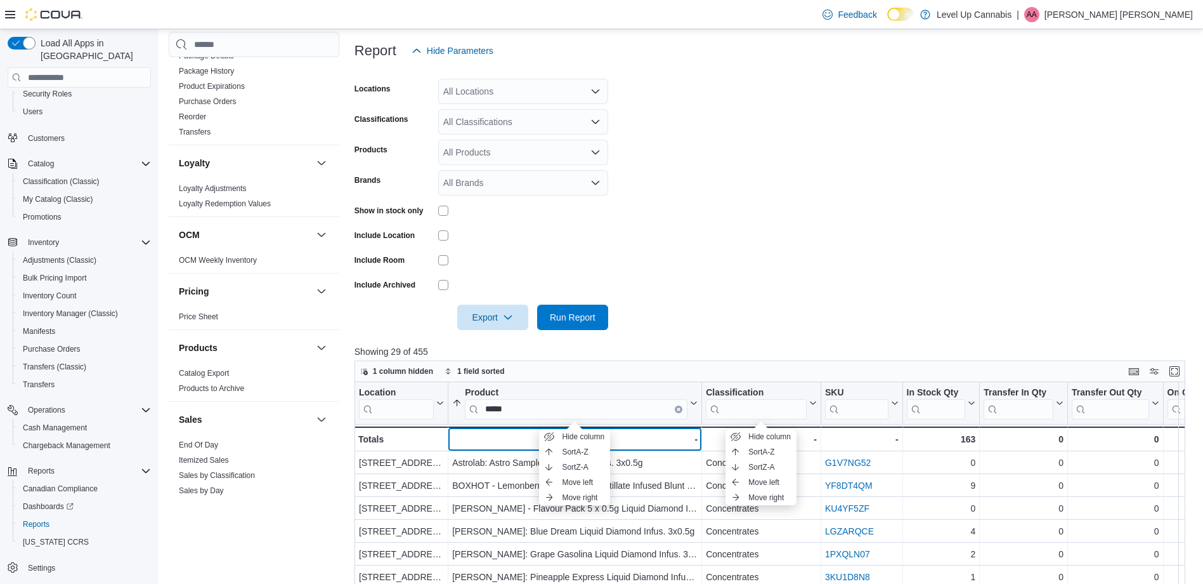
click at [628, 438] on div "-" at bounding box center [574, 438] width 245 height 15
drag, startPoint x: 628, startPoint y: 438, endPoint x: 655, endPoint y: 235, distance: 204.7
click at [644, 235] on form "Locations All Locations Classifications All Classifications Products All Produc…" at bounding box center [775, 196] width 840 height 266
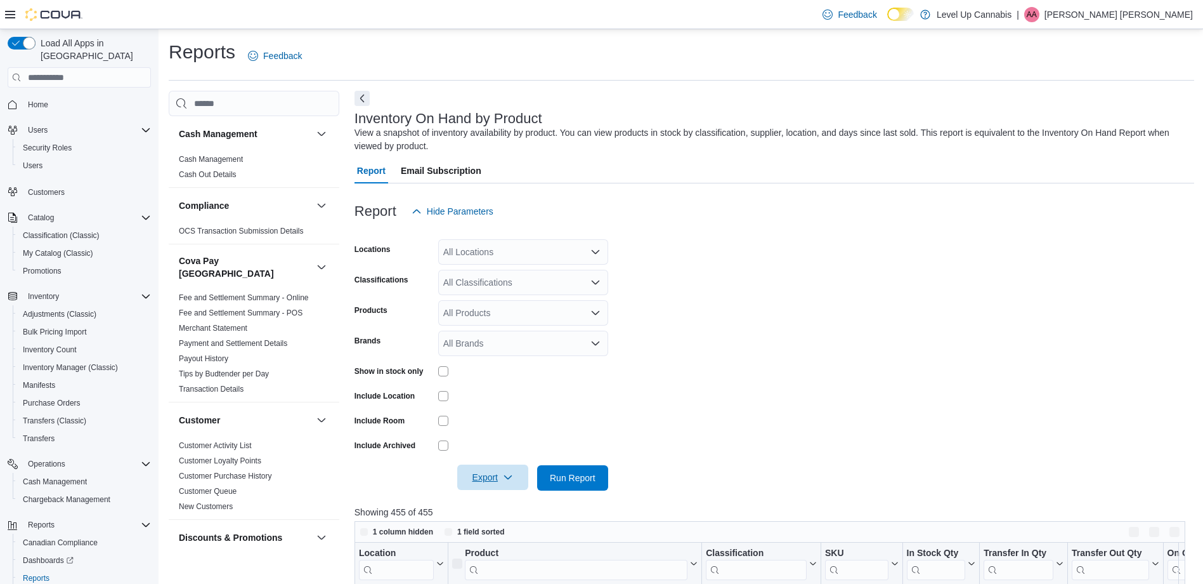
scroll to position [190, 0]
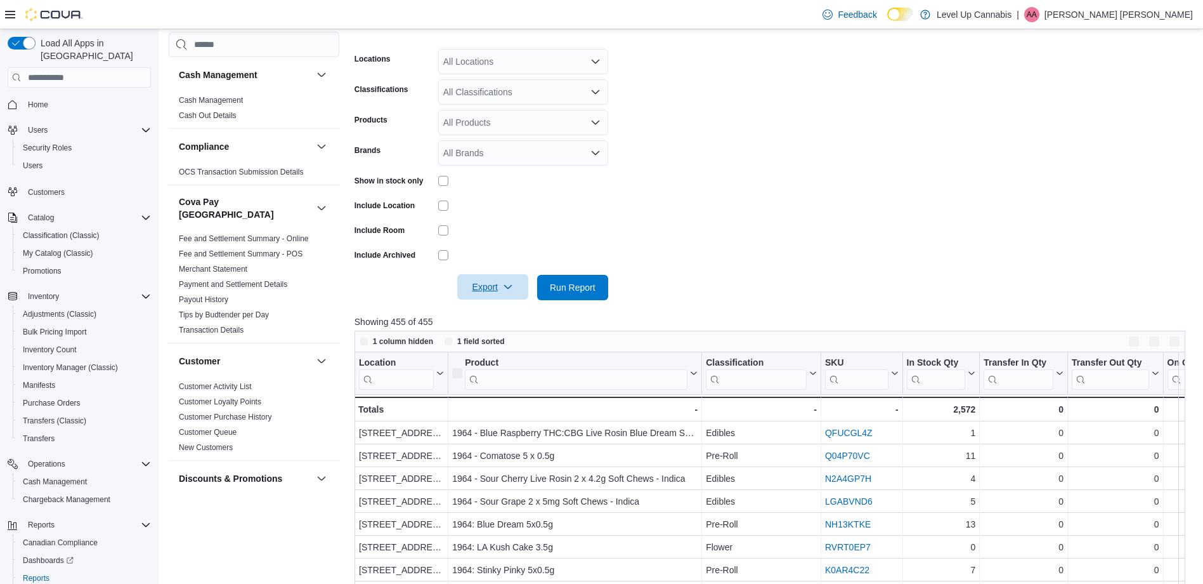
click at [501, 290] on span "Export" at bounding box center [493, 286] width 56 height 25
click at [584, 231] on div at bounding box center [523, 230] width 170 height 10
click at [605, 376] on input "search" at bounding box center [576, 379] width 223 height 20
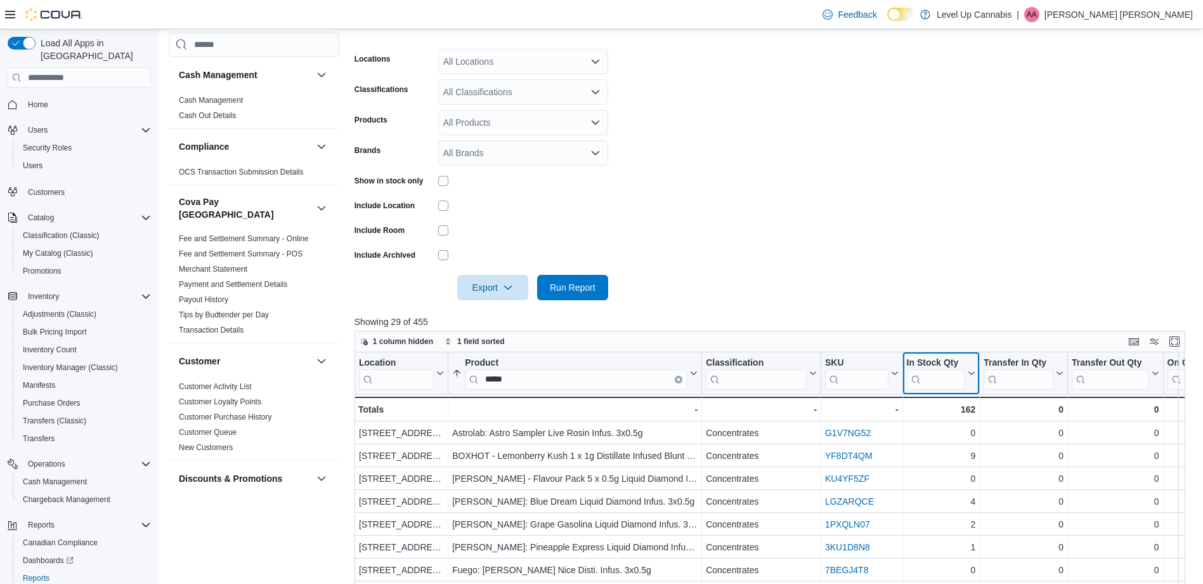
click at [971, 372] on icon at bounding box center [970, 373] width 10 height 8
click at [963, 433] on span "Sort High-Low" at bounding box center [950, 437] width 48 height 10
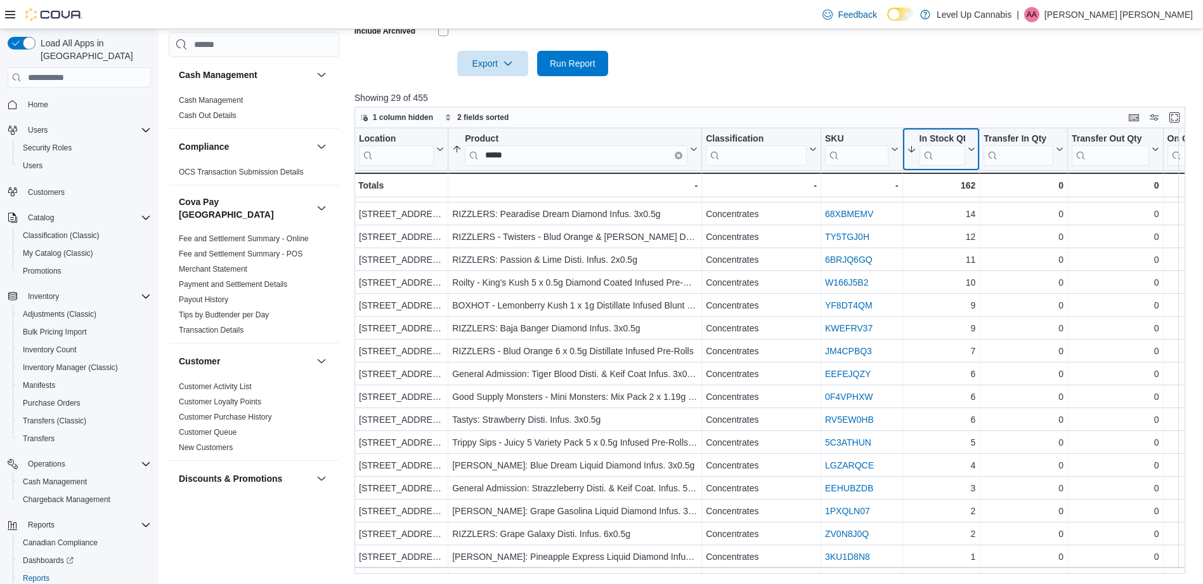
scroll to position [0, 0]
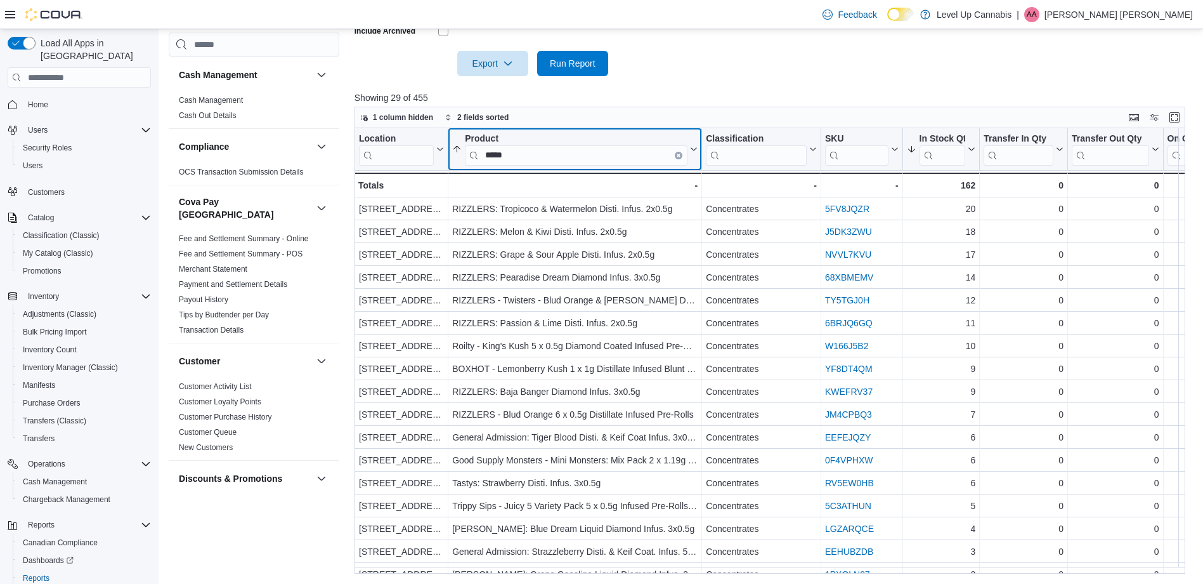
click at [510, 154] on input "*****" at bounding box center [576, 155] width 223 height 20
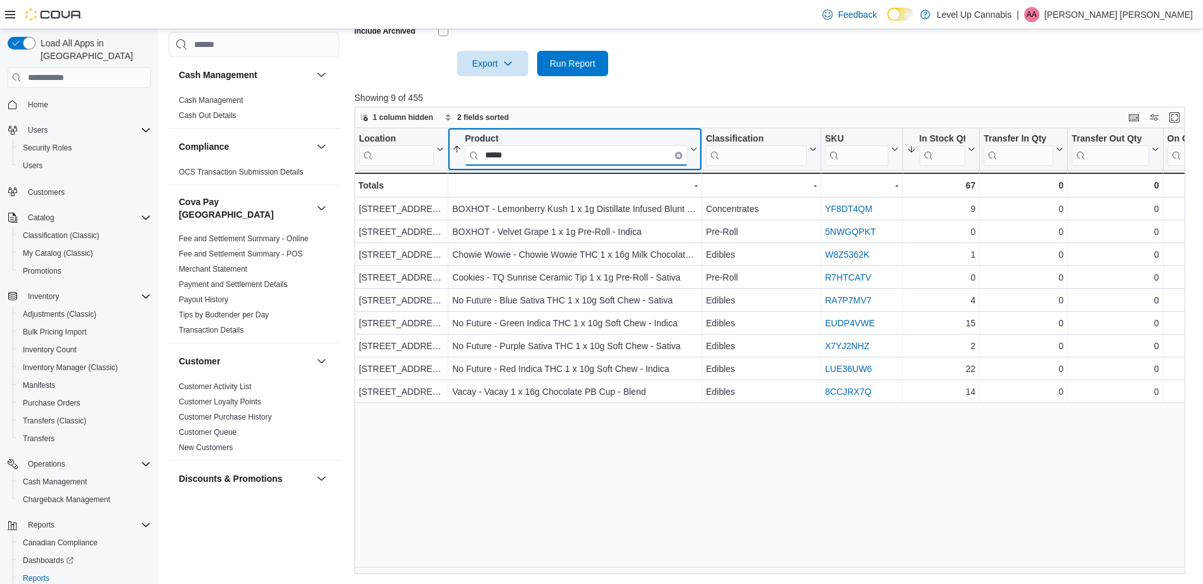
drag, startPoint x: 701, startPoint y: 161, endPoint x: 779, endPoint y: 173, distance: 78.2
click at [779, 173] on div "Location Click to view column header actions Product ***** Sorted by Product, a…" at bounding box center [775, 350] width 840 height 445
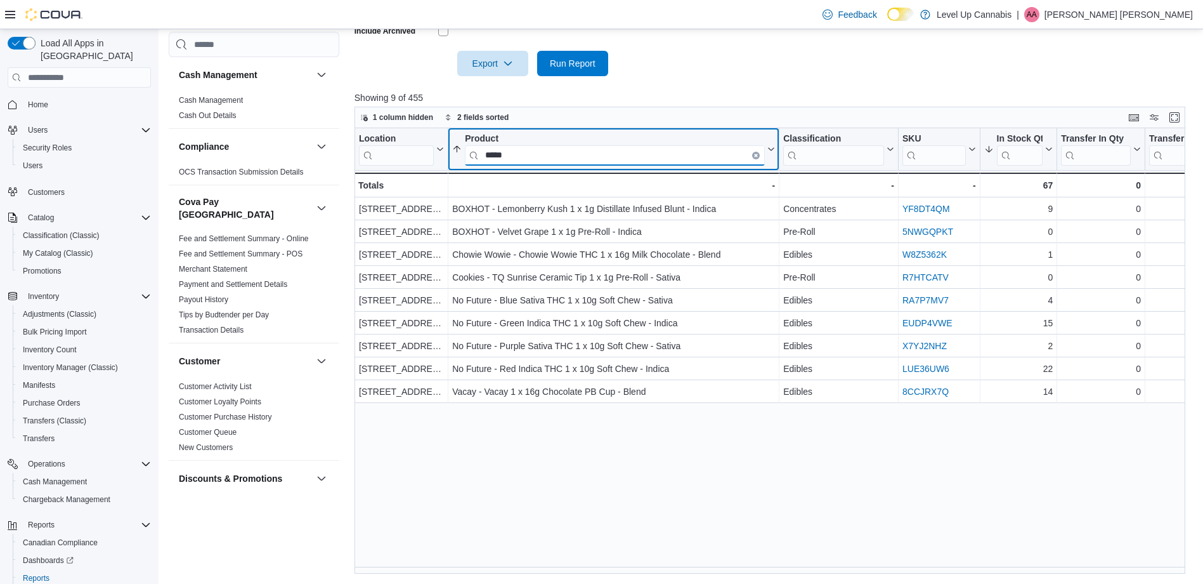
type input "*****"
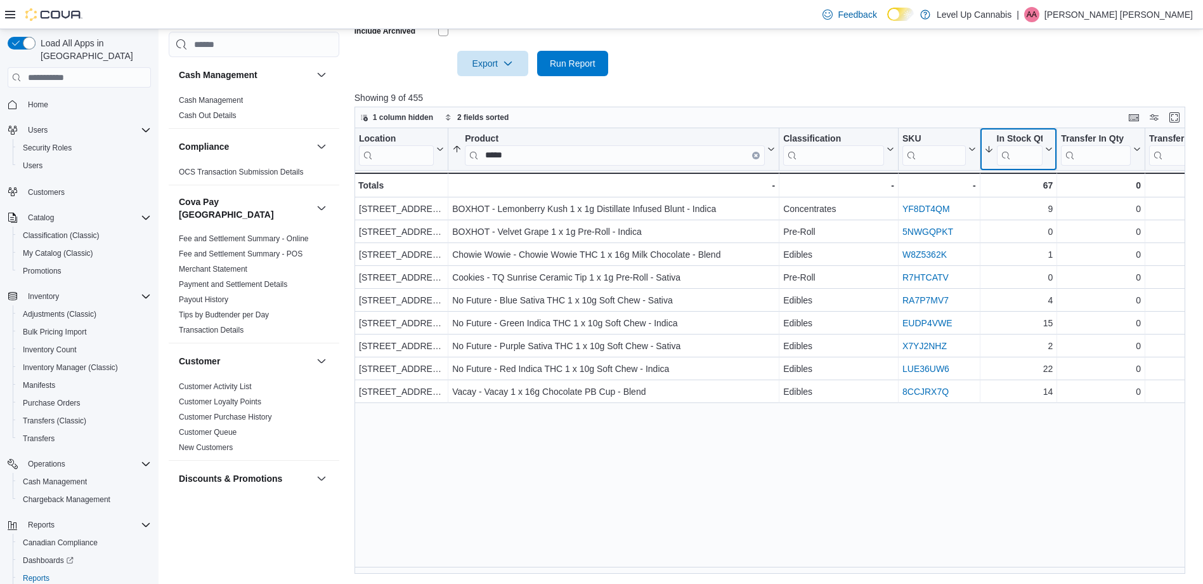
click at [1051, 152] on icon at bounding box center [1048, 149] width 10 height 8
click at [1035, 211] on span "Sort High-Low" at bounding box center [1027, 213] width 48 height 10
click at [1158, 18] on p "Andrew Alain" at bounding box center [1119, 14] width 148 height 15
click at [1121, 124] on span "Sign Out" at bounding box center [1111, 124] width 34 height 13
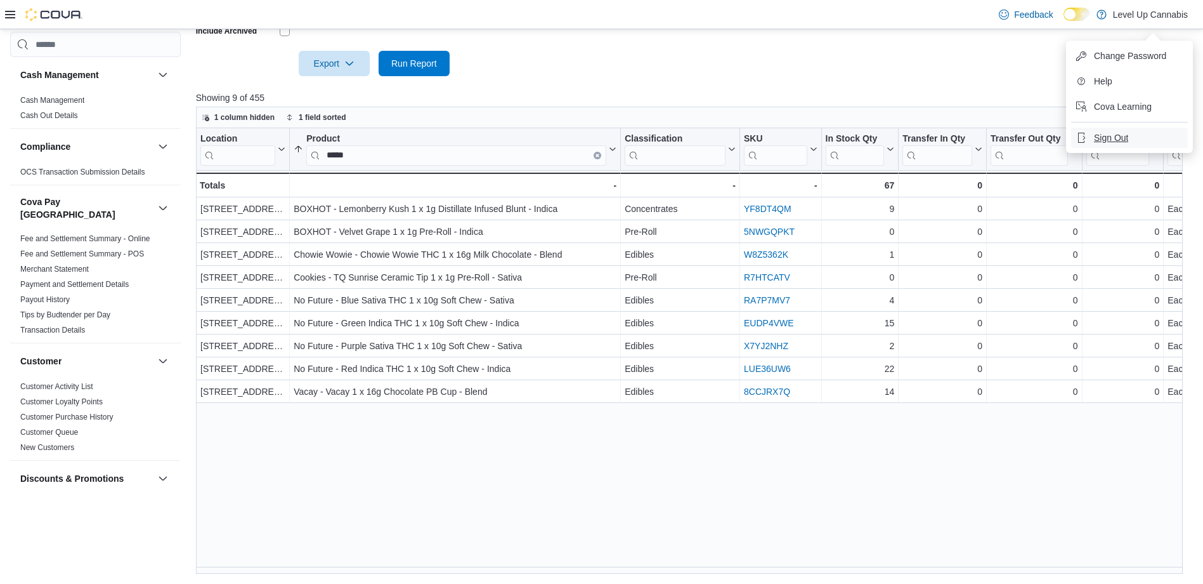
scroll to position [401, 0]
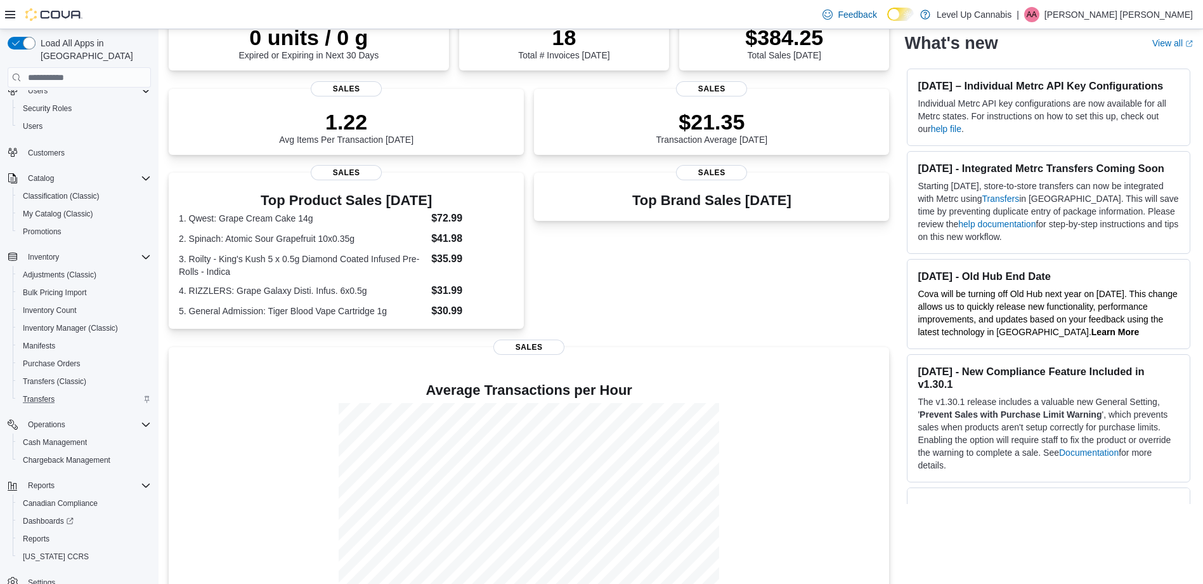
scroll to position [54, 0]
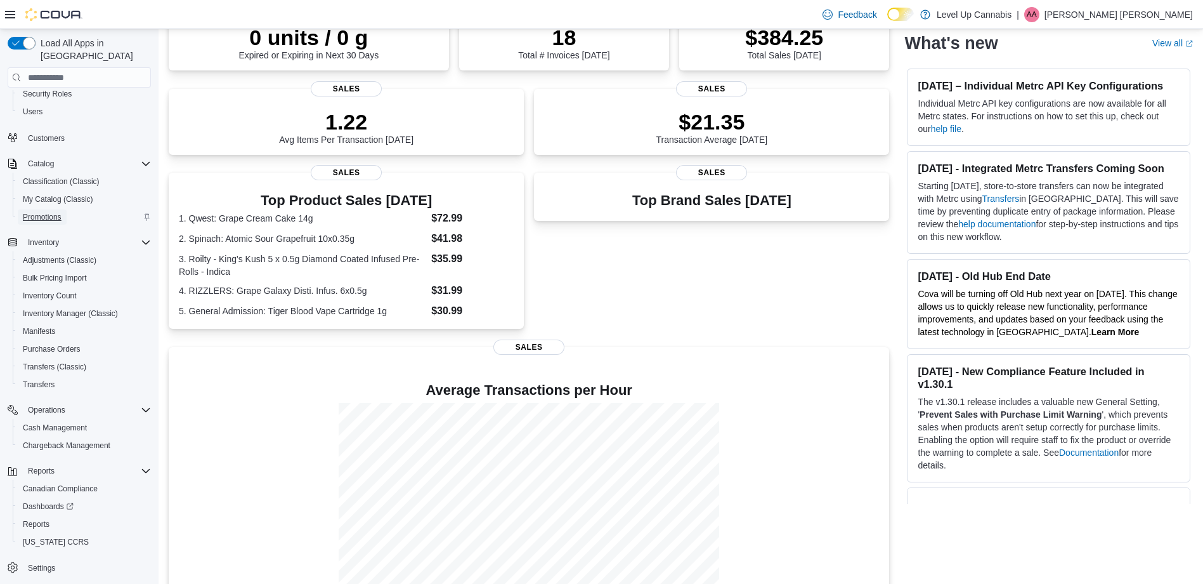
click at [42, 212] on span "Promotions" at bounding box center [42, 217] width 39 height 10
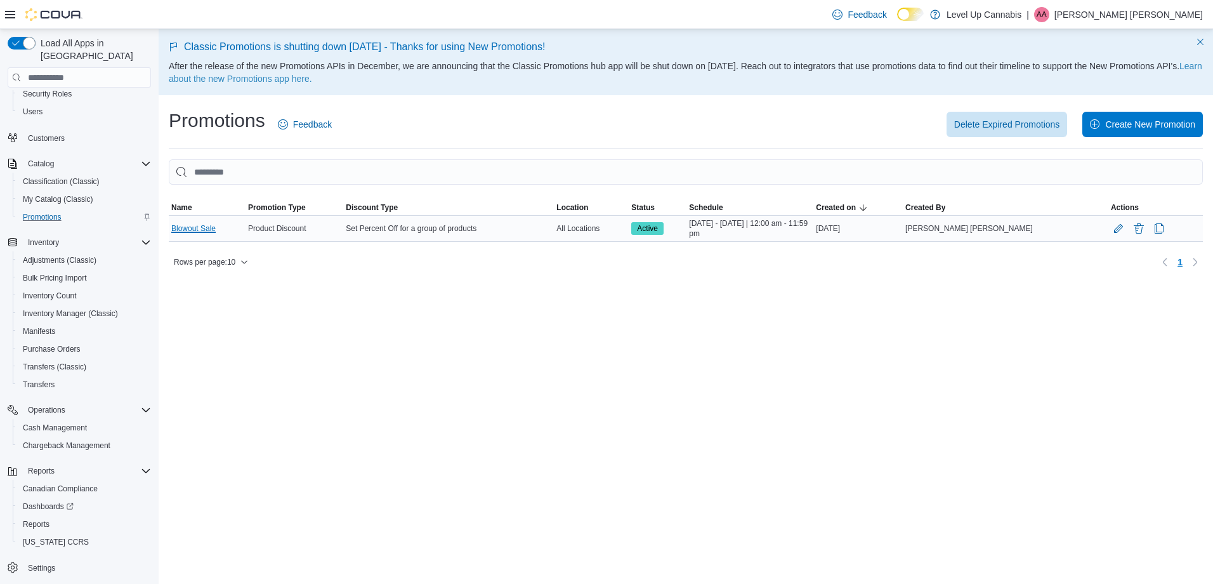
click at [197, 225] on link "Blowout Sale" at bounding box center [193, 228] width 44 height 10
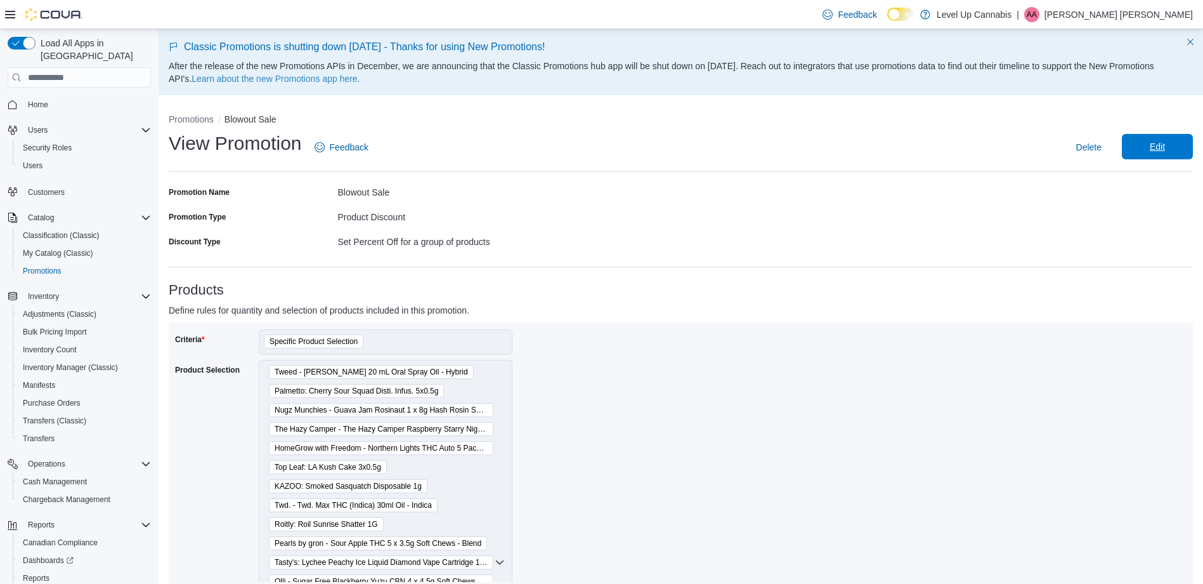
click at [1164, 143] on span "Edit" at bounding box center [1157, 146] width 15 height 13
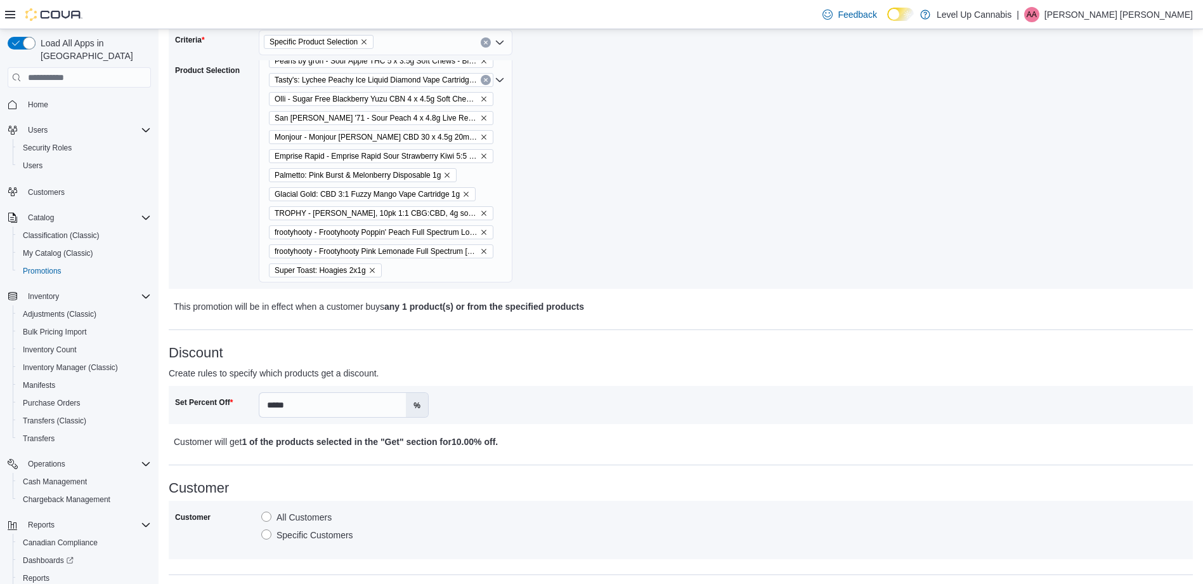
scroll to position [317, 0]
click at [450, 268] on div "Tweed - Penelope 20 mL Oral Spray Oil - Hybrid Palmetto: Cherry Sour Squad Dist…" at bounding box center [386, 79] width 254 height 405
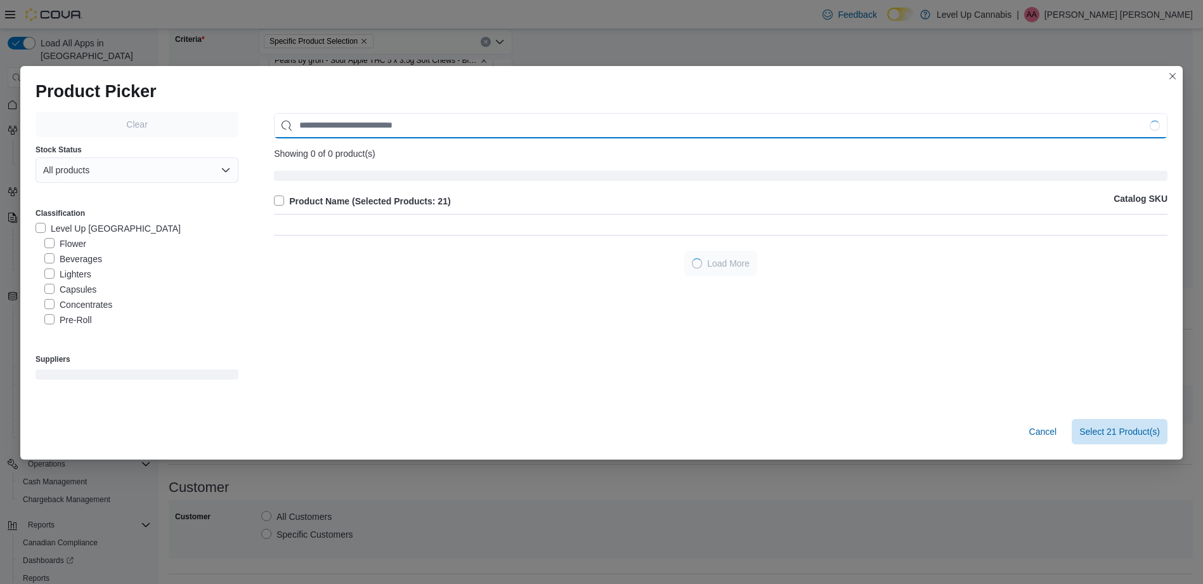
click at [346, 125] on input "Use aria labels when no actual label is in use" at bounding box center [721, 125] width 894 height 25
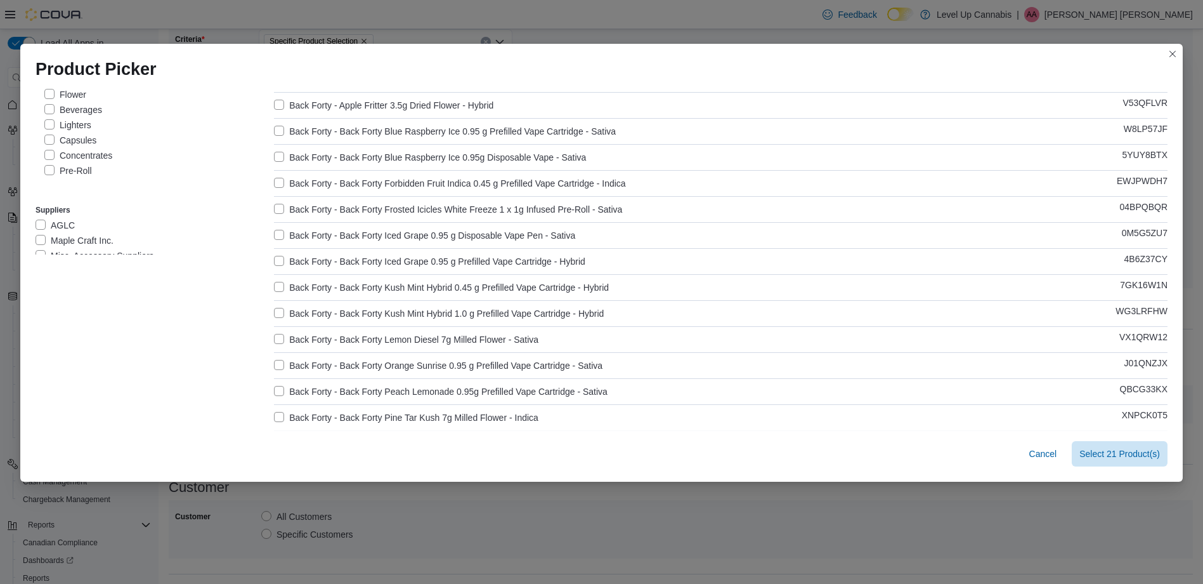
type input "**********"
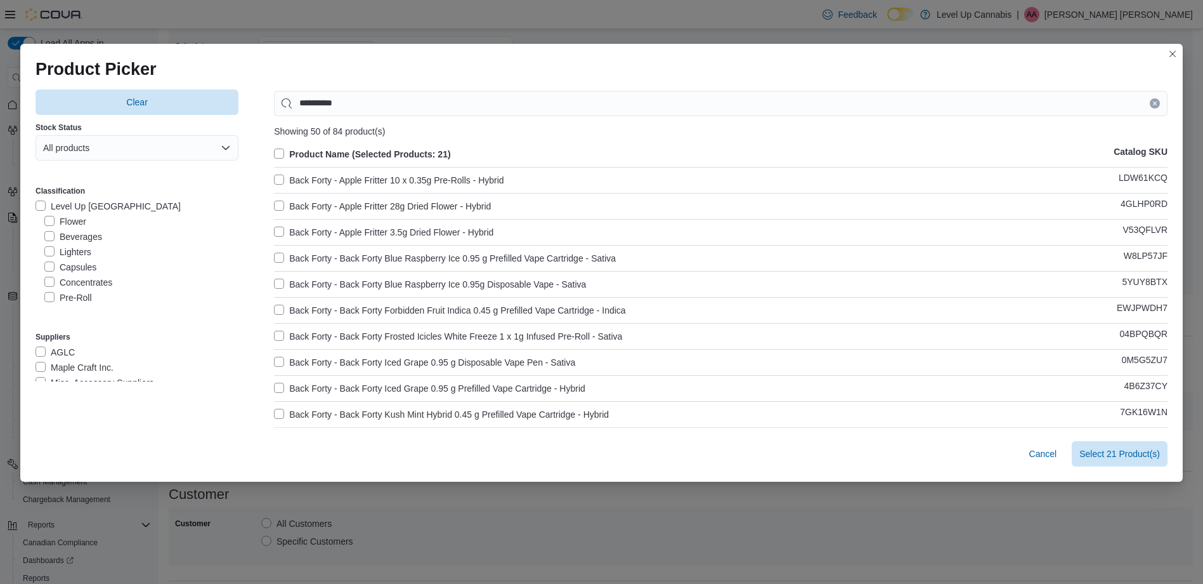
scroll to position [0, 0]
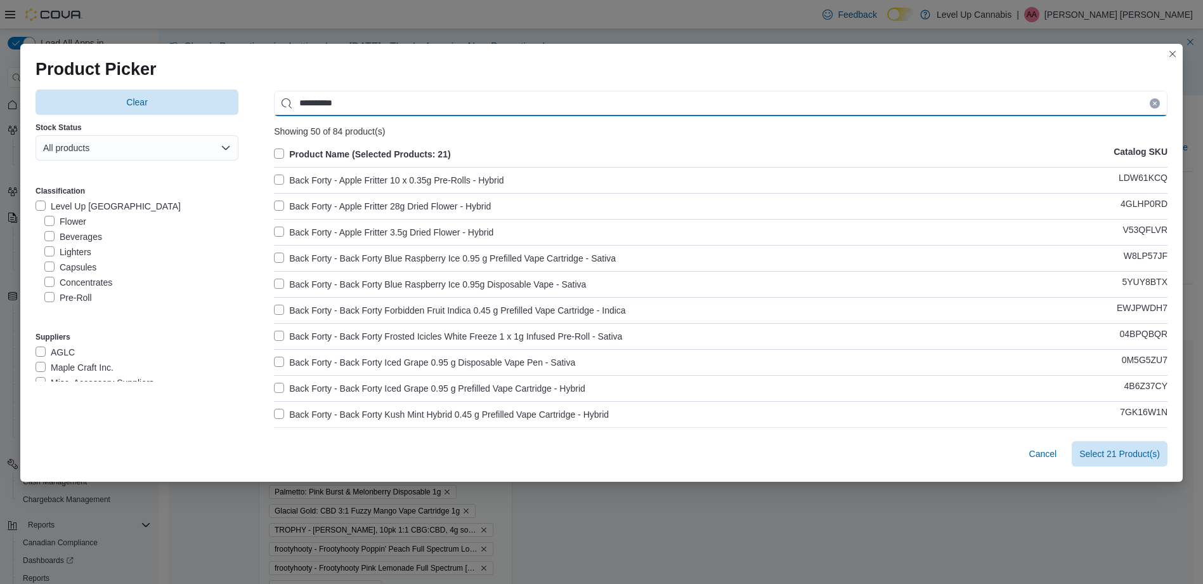
click at [344, 106] on input "**********" at bounding box center [721, 103] width 894 height 25
click at [344, 105] on input "**********" at bounding box center [721, 103] width 894 height 25
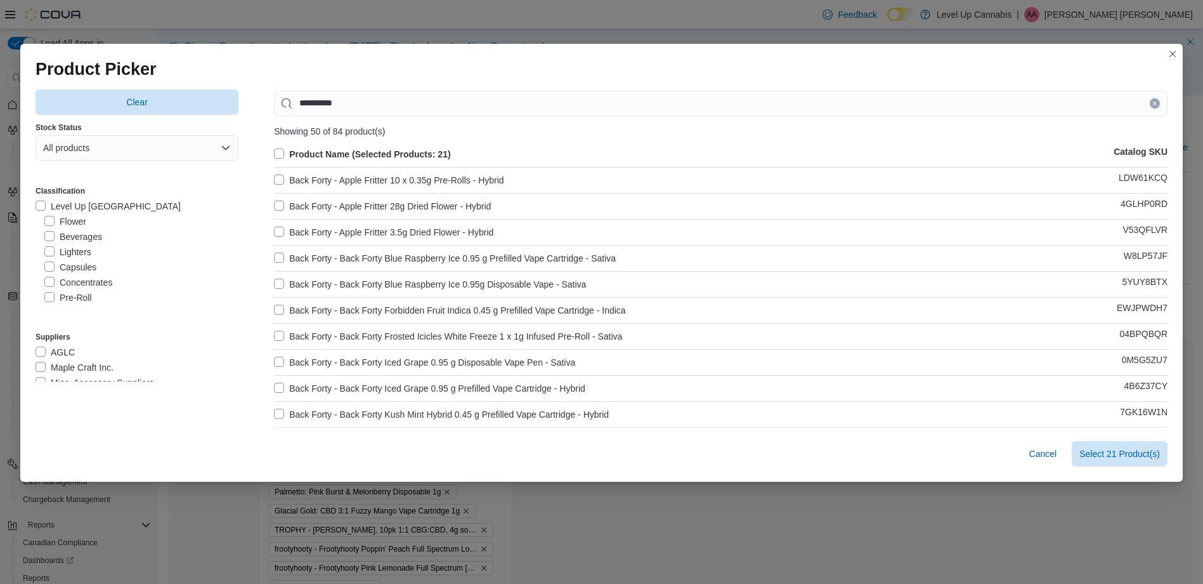
click at [44, 218] on label "Flower" at bounding box center [65, 221] width 42 height 15
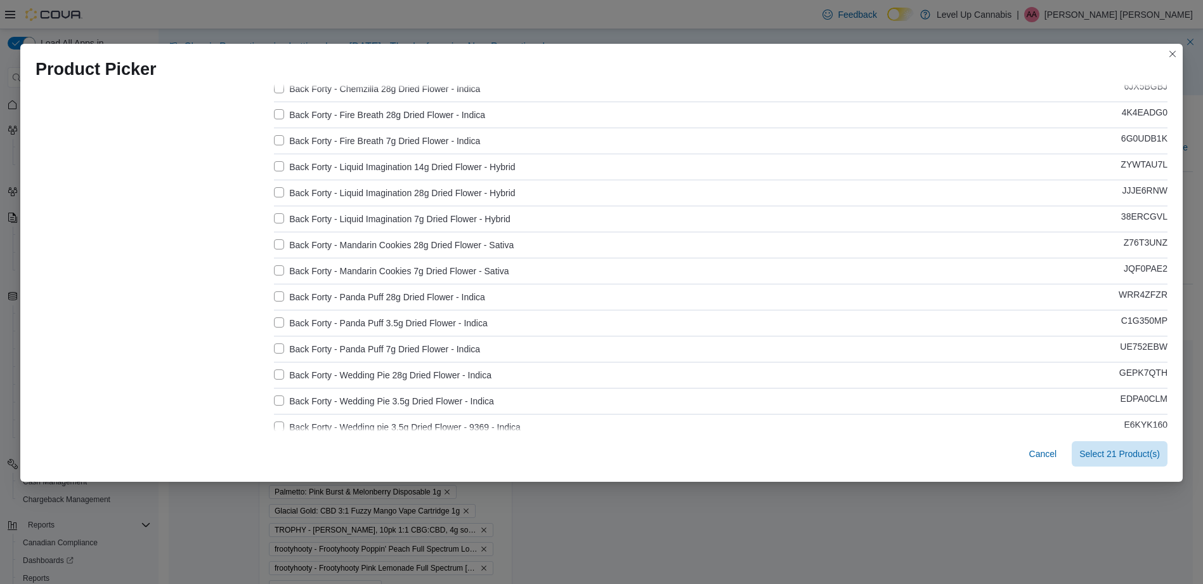
scroll to position [363, 0]
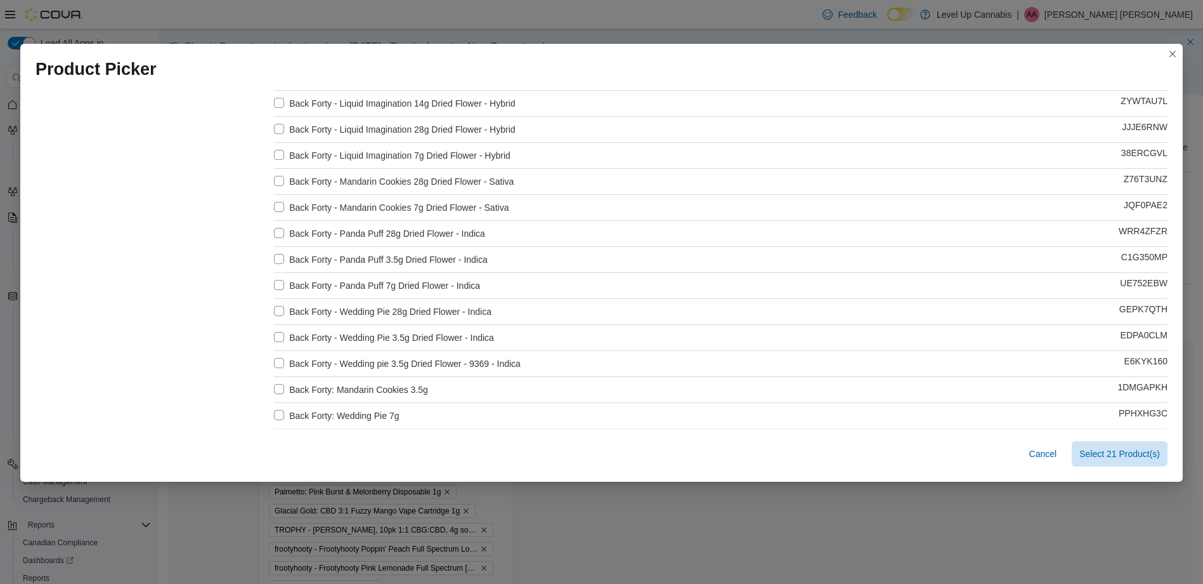
click at [277, 388] on label "Back Forty: Mandarin Cookies 3.5g" at bounding box center [351, 389] width 154 height 15
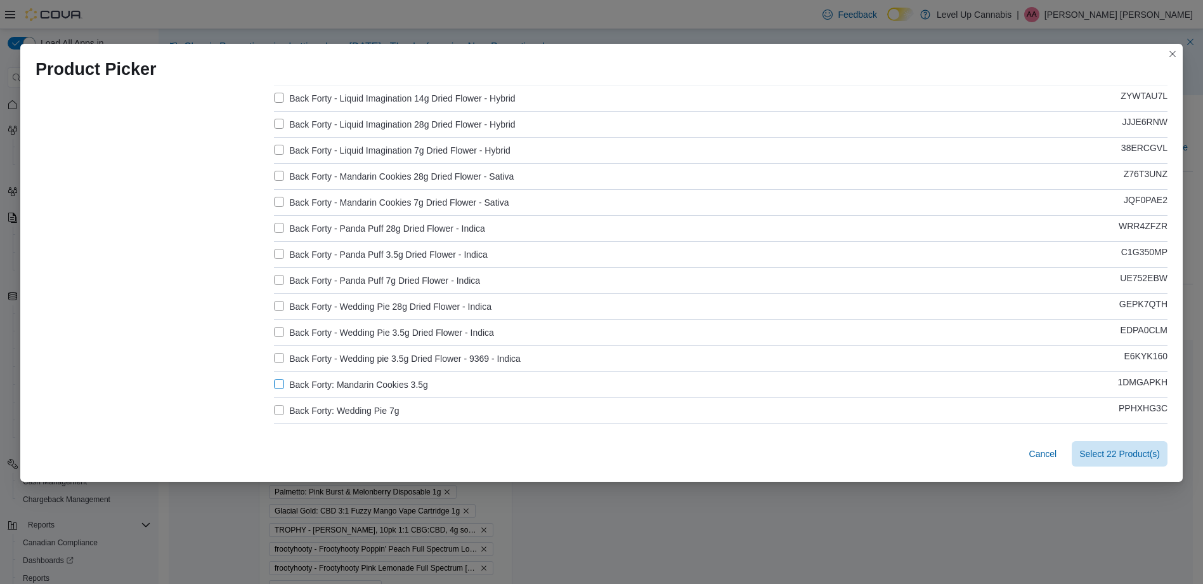
scroll to position [426, 0]
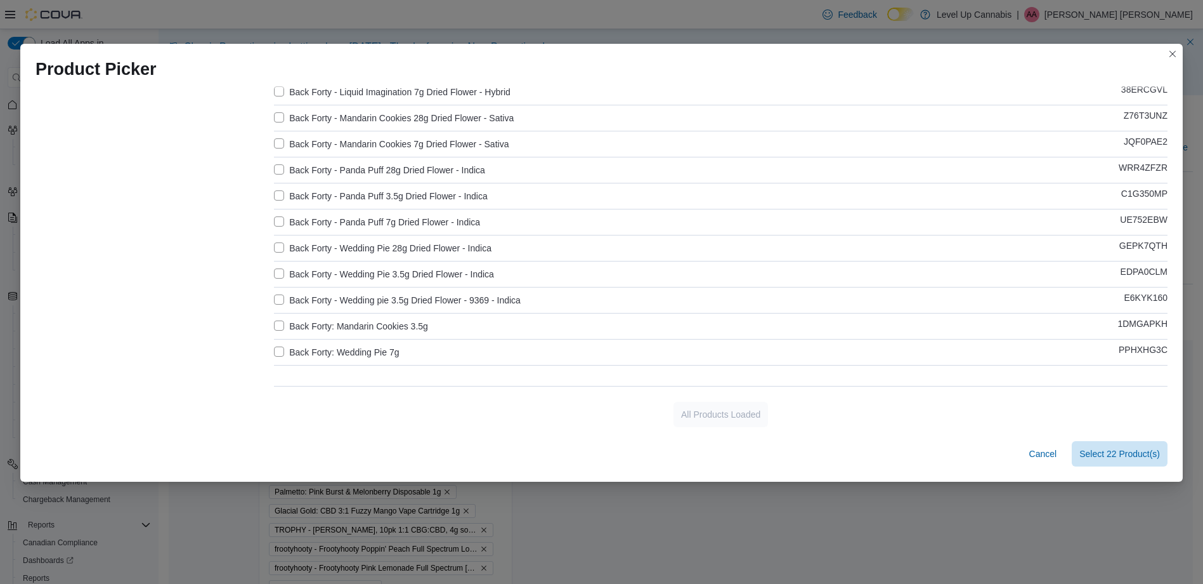
click at [274, 346] on label "Back Forty: Wedding Pie 7g" at bounding box center [336, 351] width 125 height 15
click at [1112, 448] on span "Select 23 Product(s)" at bounding box center [1119, 453] width 81 height 13
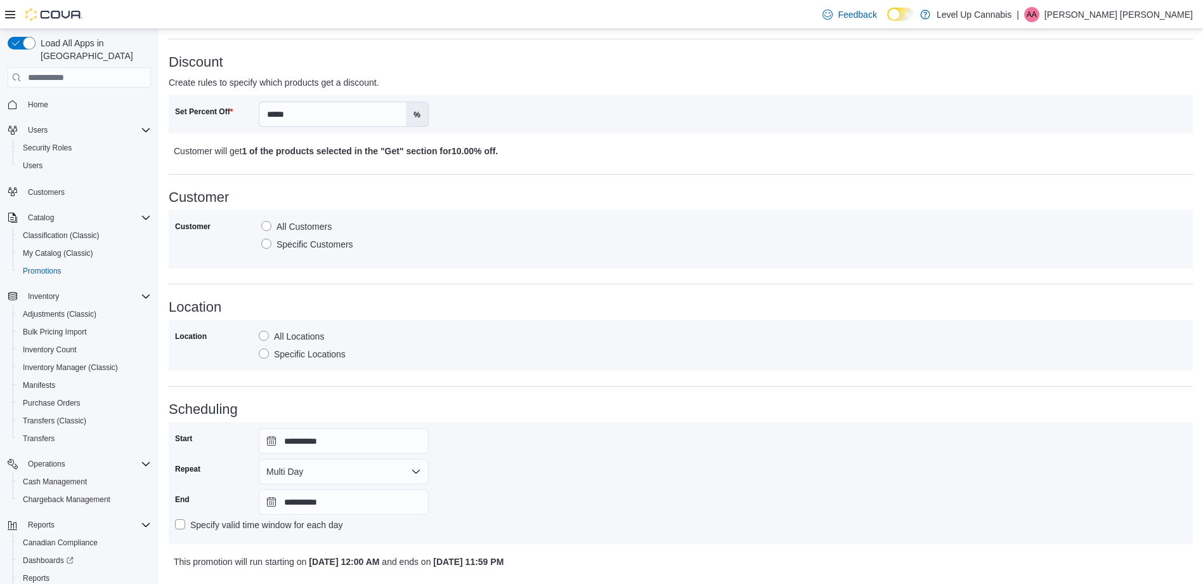
scroll to position [643, 0]
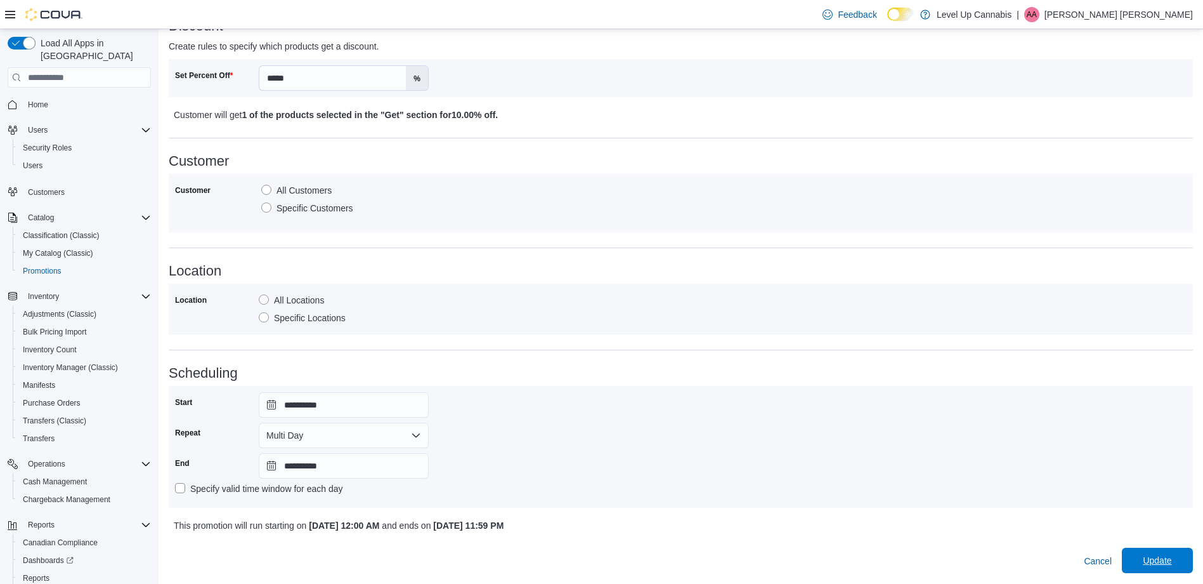
click at [1166, 558] on span "Update" at bounding box center [1157, 560] width 29 height 13
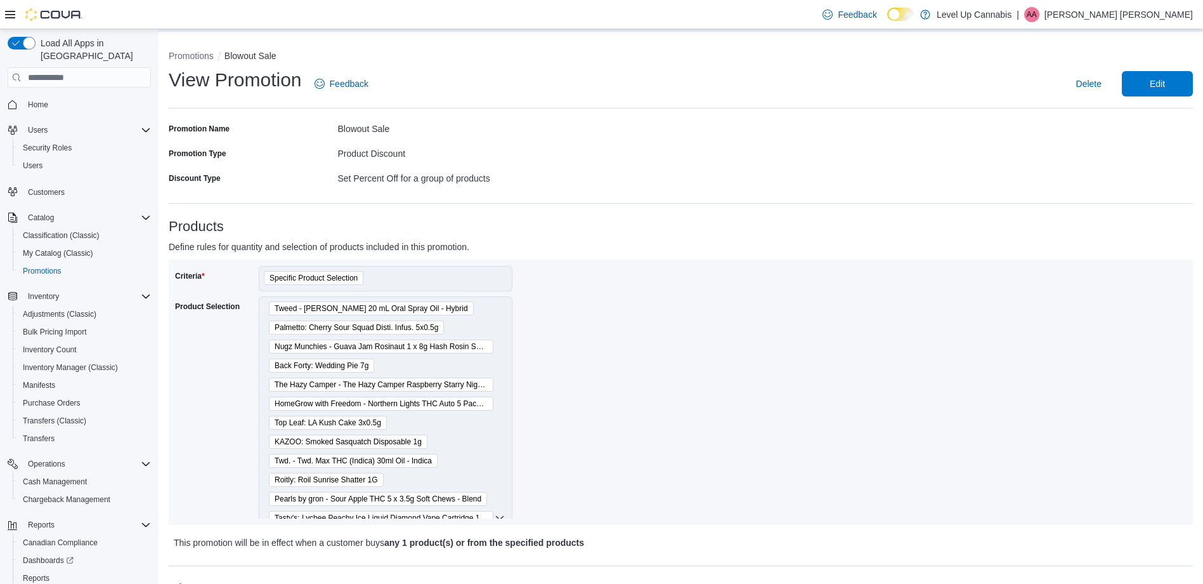
click at [634, 330] on div "Criteria Specific Product Selection Product Selection Tweed - Penelope 20 mL Or…" at bounding box center [428, 392] width 506 height 252
click at [1152, 20] on p "[PERSON_NAME] [PERSON_NAME]" at bounding box center [1119, 14] width 148 height 15
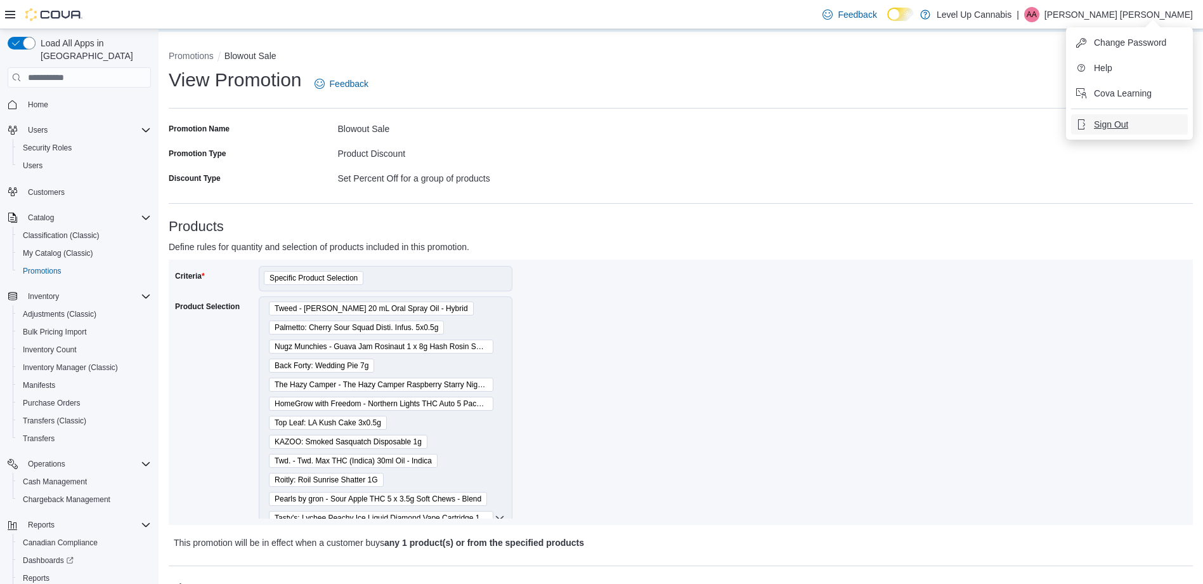
click at [1112, 122] on span "Sign Out" at bounding box center [1111, 124] width 34 height 13
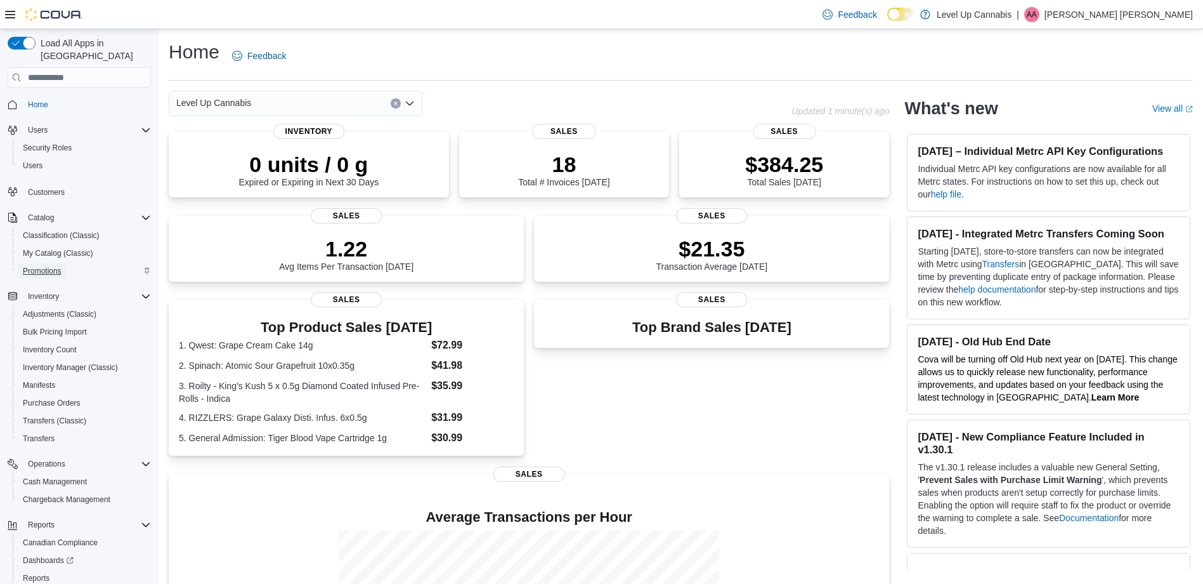
drag, startPoint x: 38, startPoint y: 255, endPoint x: 79, endPoint y: 256, distance: 41.2
click at [38, 266] on span "Promotions" at bounding box center [42, 271] width 39 height 10
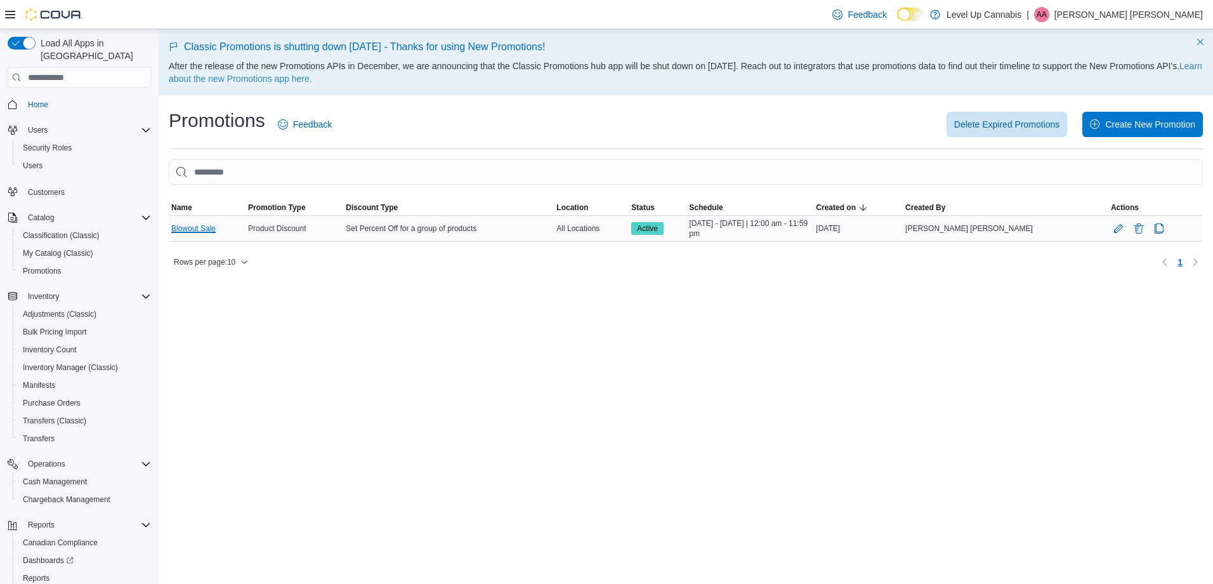
click at [203, 232] on link "Blowout Sale" at bounding box center [193, 228] width 44 height 10
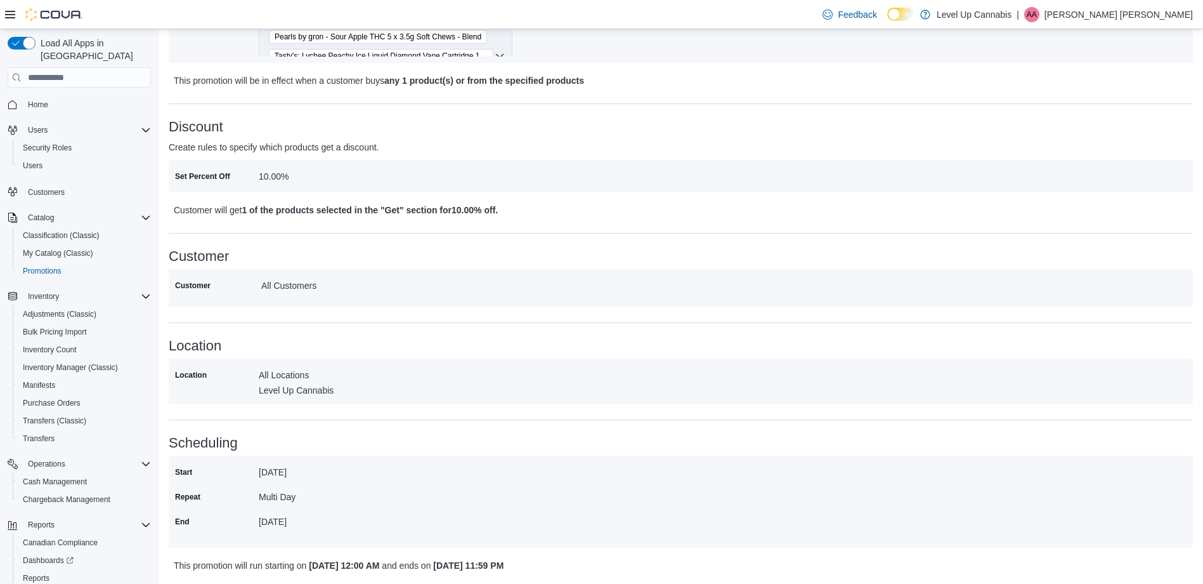
scroll to position [530, 0]
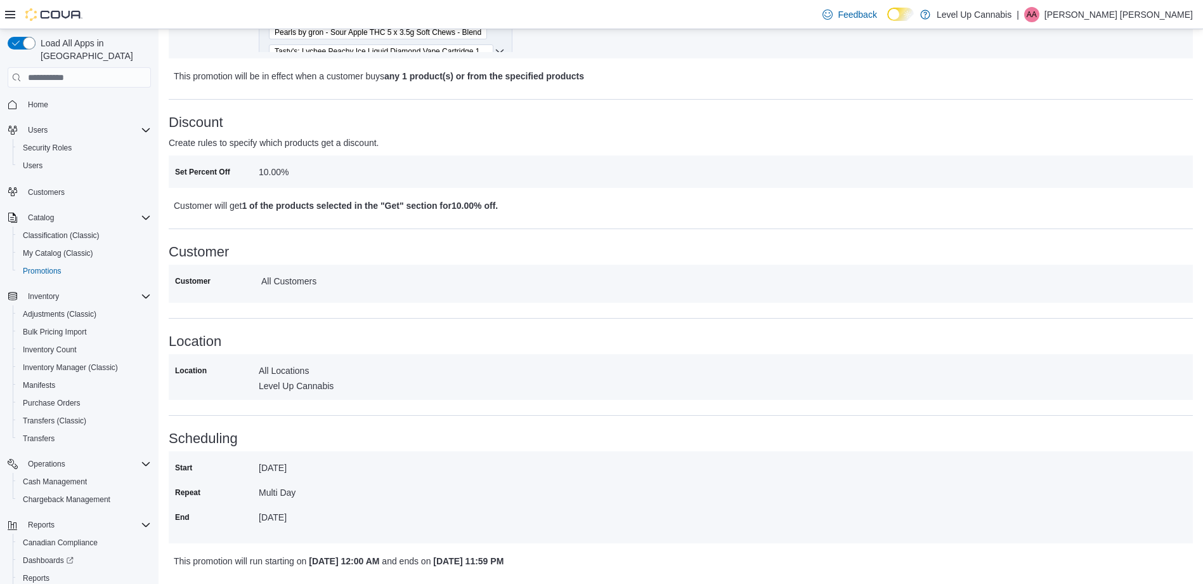
drag, startPoint x: 321, startPoint y: 471, endPoint x: 299, endPoint y: 467, distance: 22.5
click at [299, 467] on div "[DATE]" at bounding box center [344, 464] width 170 height 15
drag, startPoint x: 299, startPoint y: 467, endPoint x: 320, endPoint y: 512, distance: 49.7
click at [320, 512] on div "[DATE]" at bounding box center [344, 514] width 170 height 15
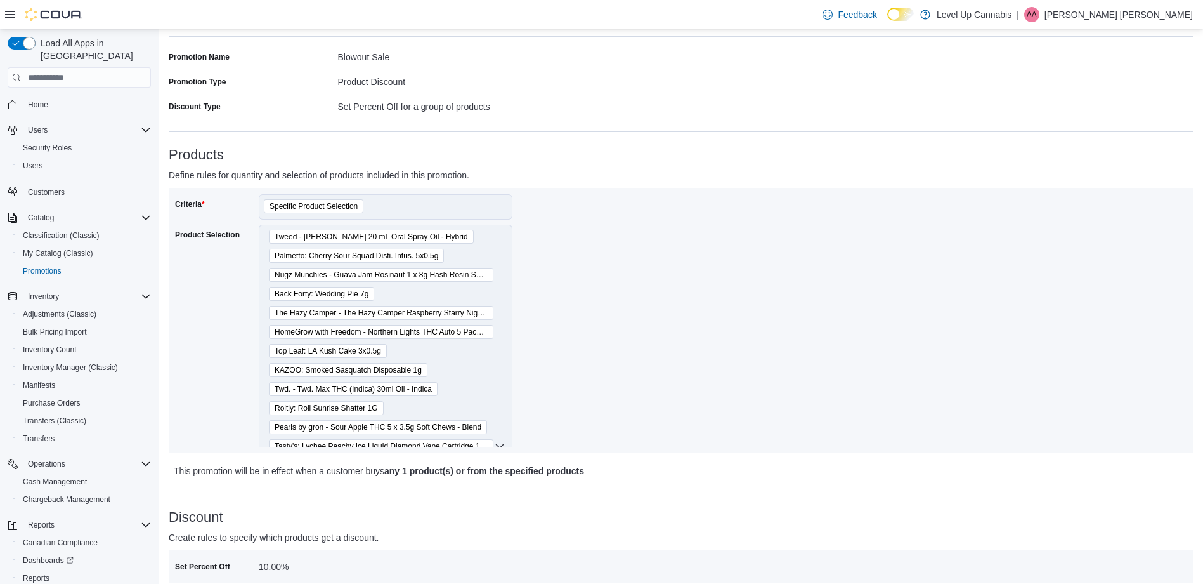
scroll to position [0, 0]
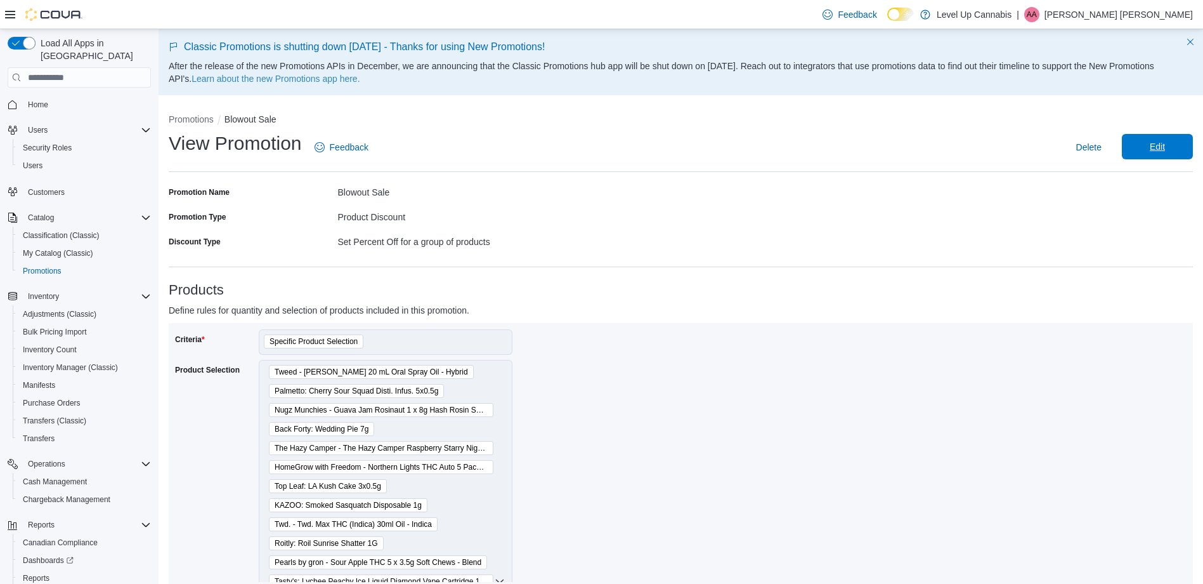
click at [1178, 152] on span "Edit" at bounding box center [1158, 146] width 56 height 25
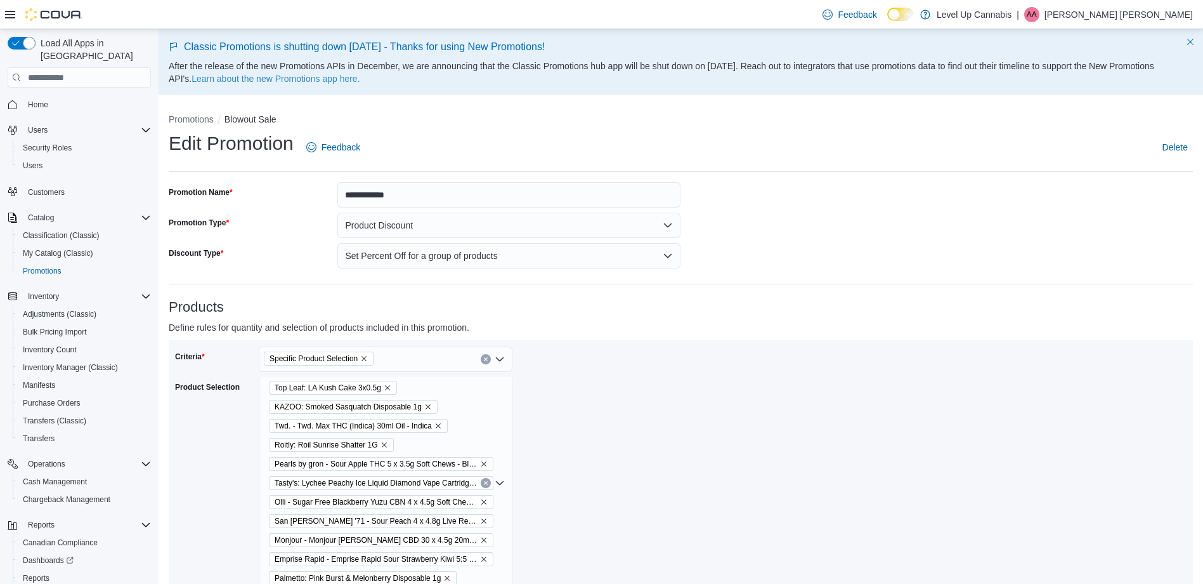
scroll to position [127, 0]
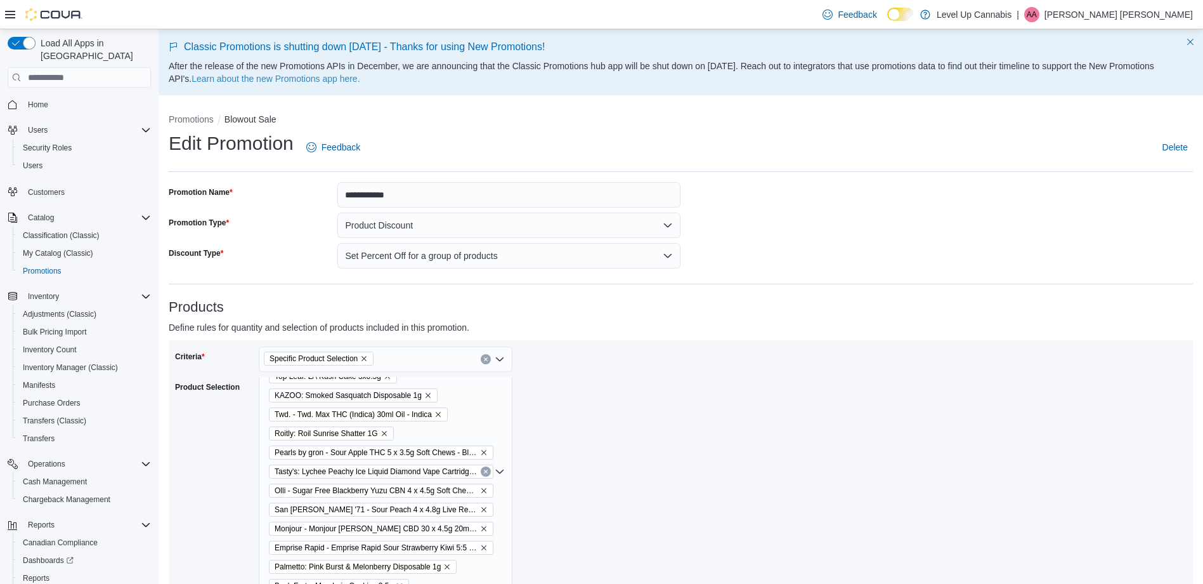
click at [481, 412] on div "Tweed - [PERSON_NAME] 20 mL Oral Spray Oil - Hybrid Palmetto: Cherry Sour Squad…" at bounding box center [386, 471] width 254 height 443
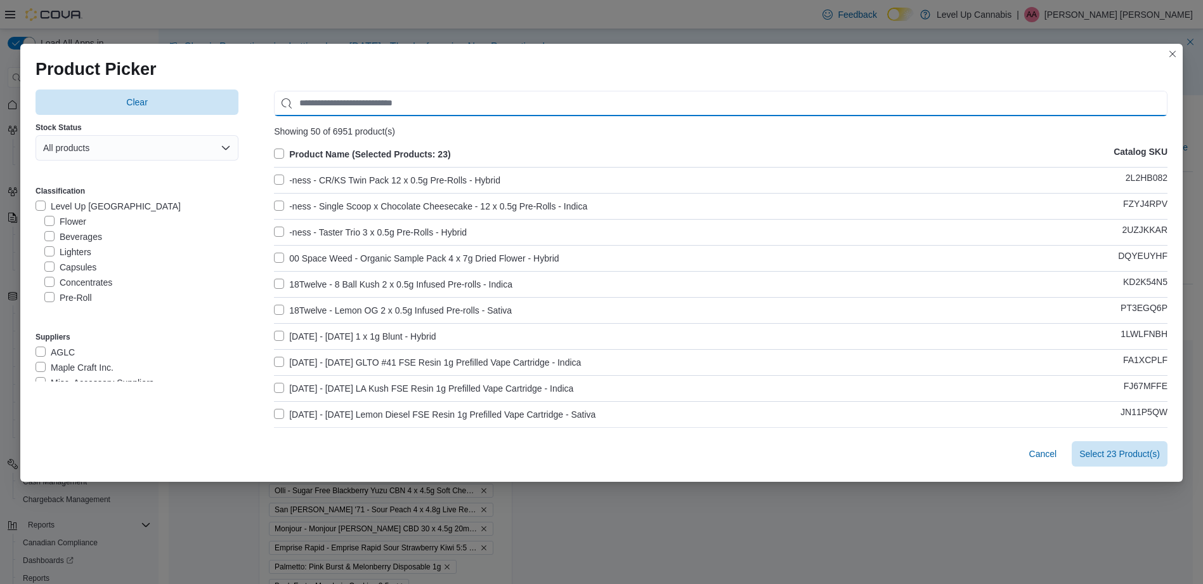
click at [429, 107] on input "Use aria labels when no actual label is in use" at bounding box center [721, 103] width 894 height 25
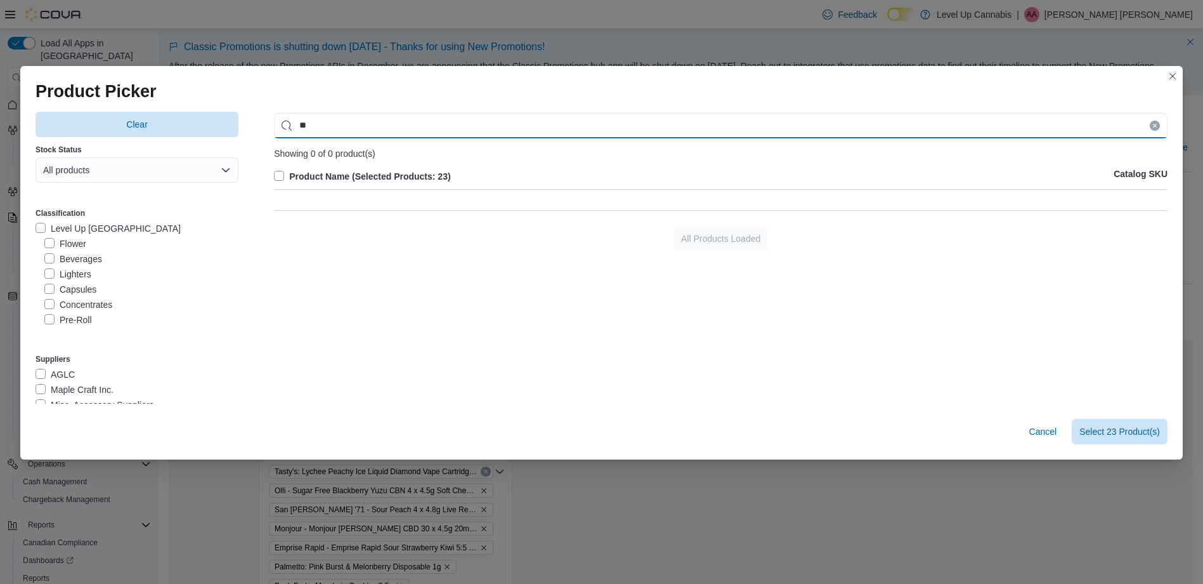
type input "*"
type input "**********"
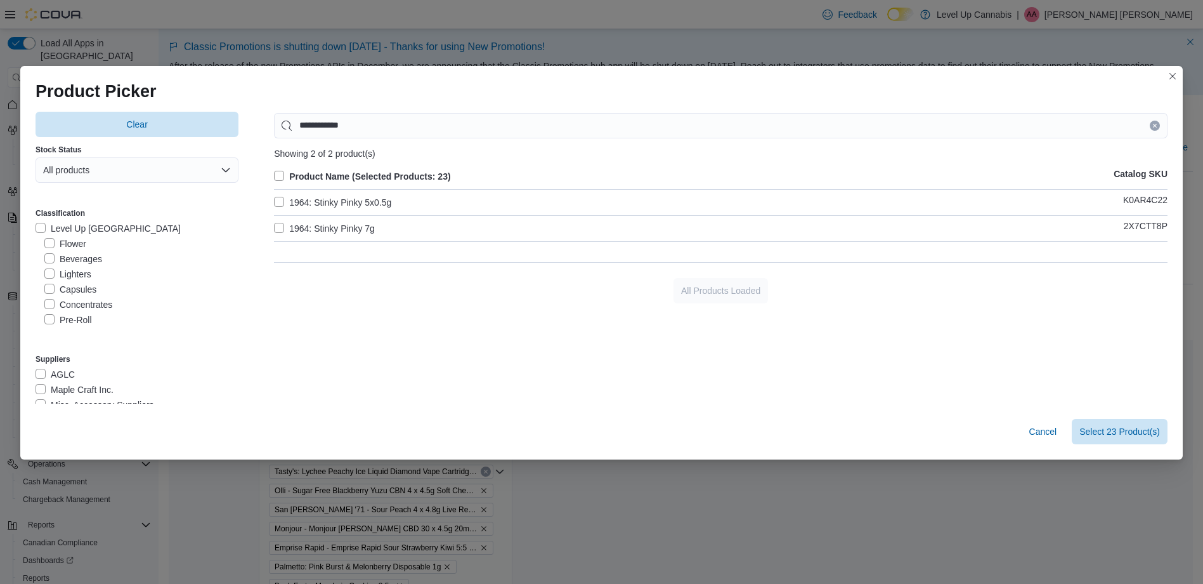
click at [274, 223] on label "1964: Stinky Pinky 7g" at bounding box center [324, 228] width 101 height 15
click at [1141, 431] on span "Select 24 Product(s)" at bounding box center [1119, 430] width 81 height 13
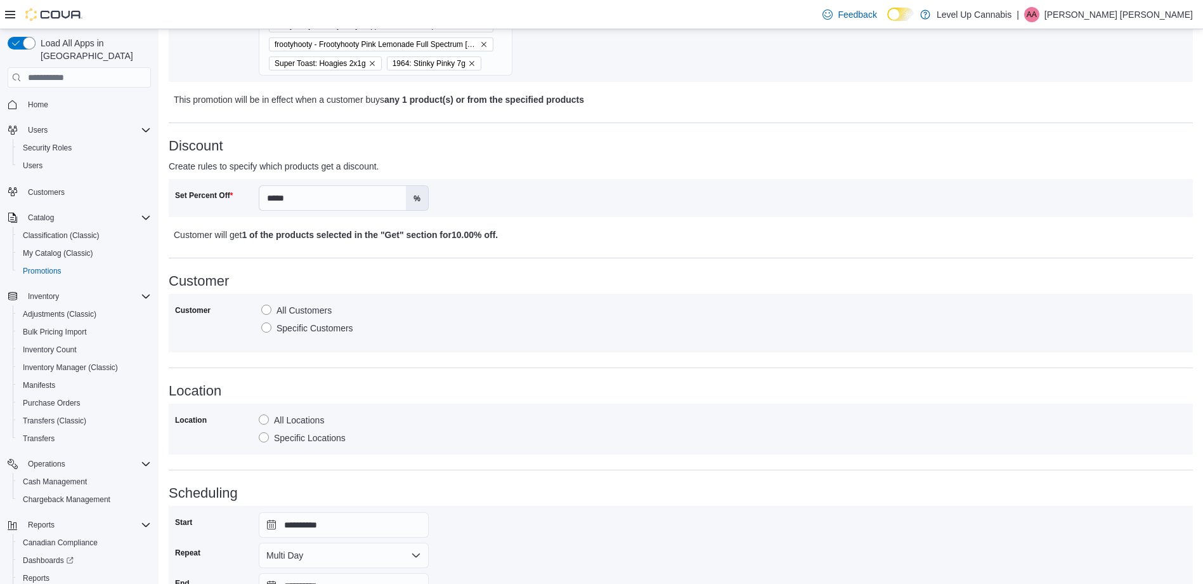
scroll to position [643, 0]
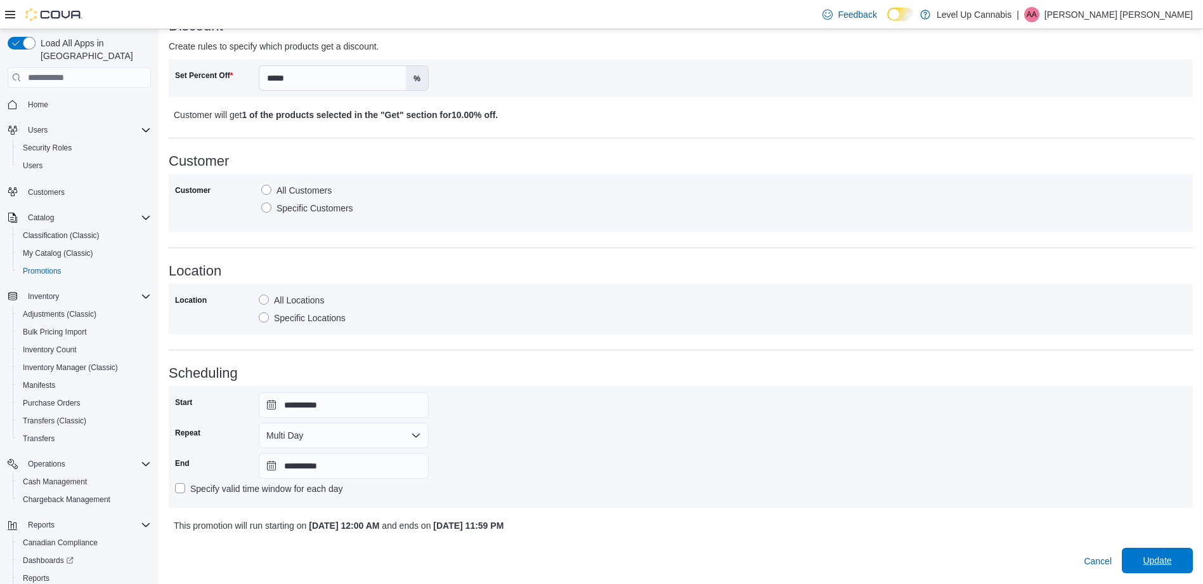
click at [1167, 555] on span "Update" at bounding box center [1157, 560] width 29 height 13
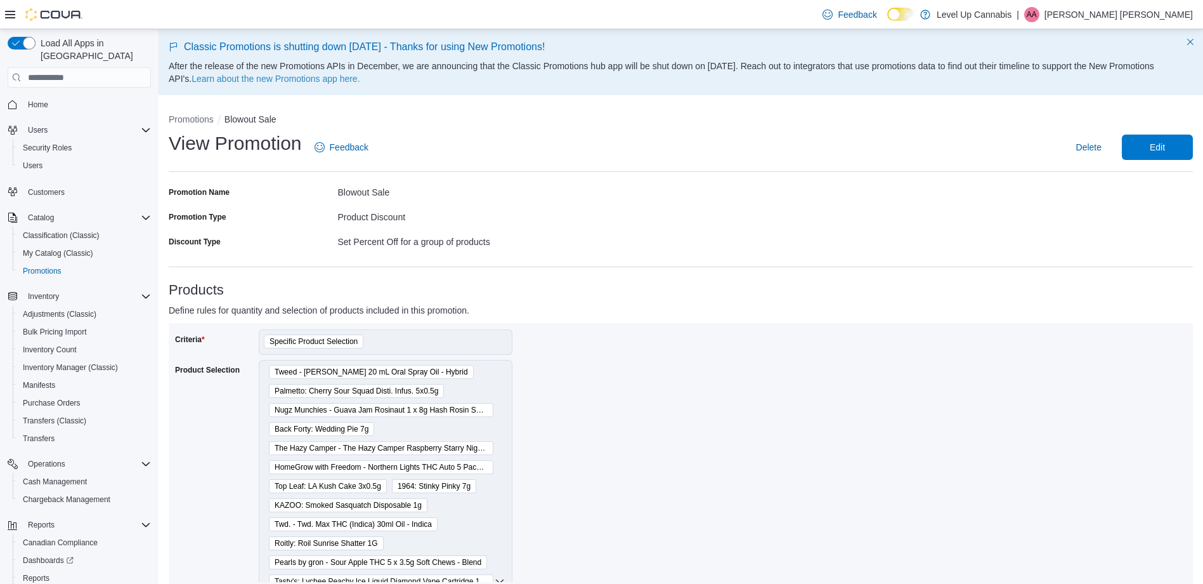
click at [1156, 10] on p "[PERSON_NAME] [PERSON_NAME]" at bounding box center [1119, 14] width 148 height 15
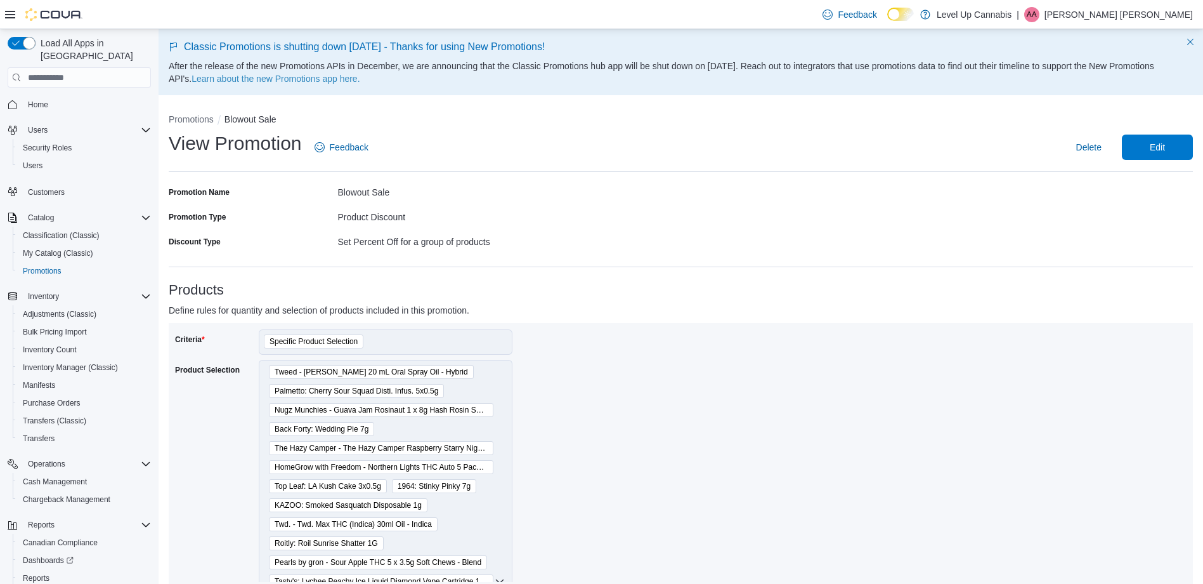
click at [1160, 11] on p "[PERSON_NAME] [PERSON_NAME]" at bounding box center [1119, 14] width 148 height 15
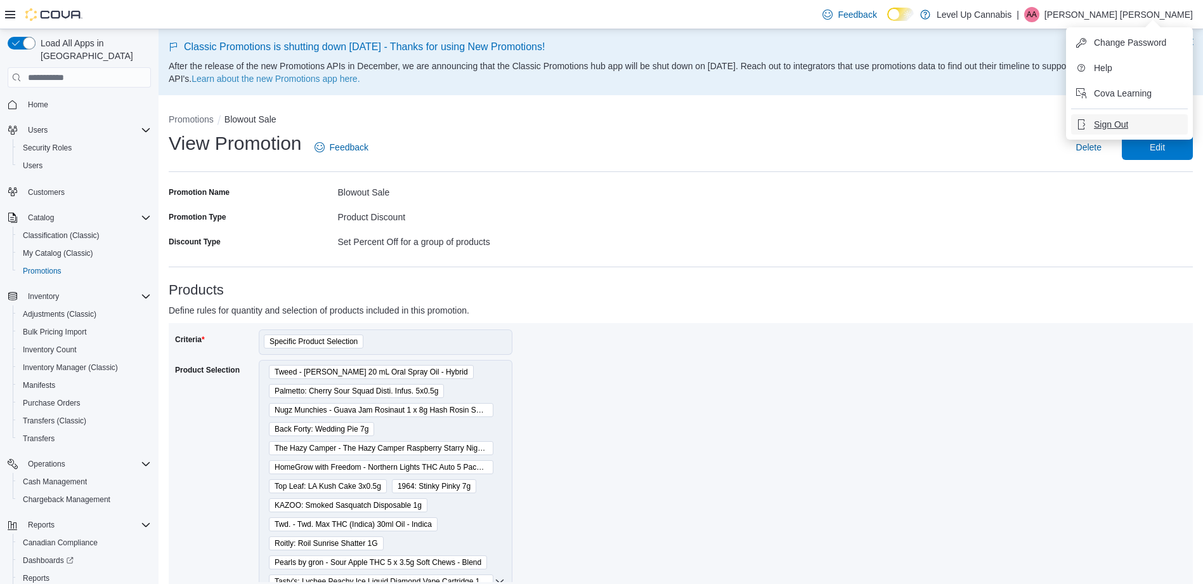
click at [1127, 120] on span "Sign Out" at bounding box center [1111, 124] width 34 height 13
